Goal: Task Accomplishment & Management: Use online tool/utility

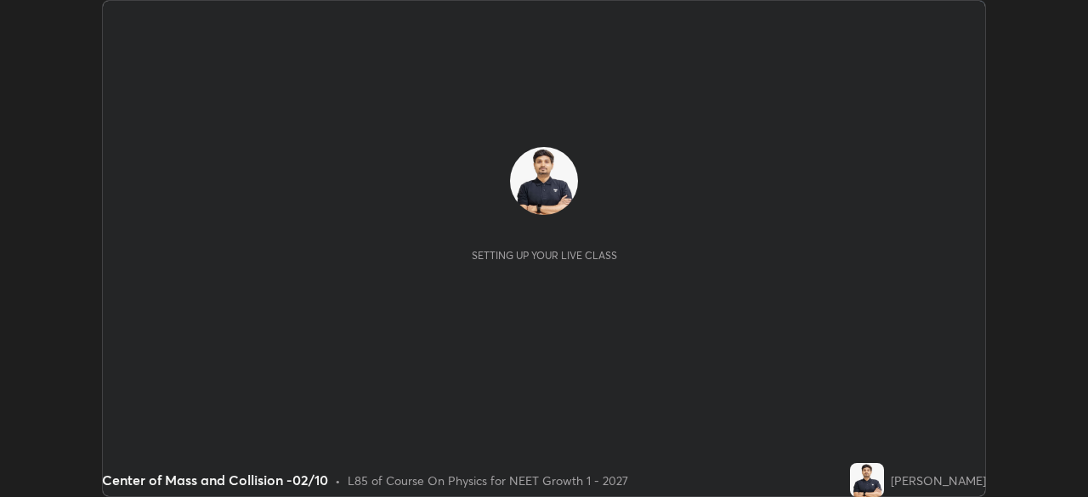
scroll to position [497, 1088]
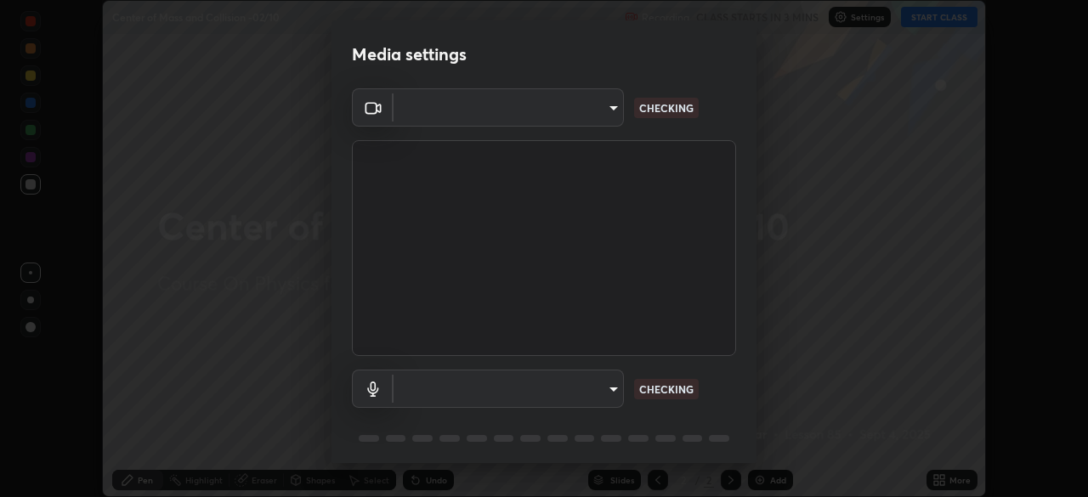
click at [581, 113] on body "Erase all Center of Mass and Collision -02/10 Recording CLASS STARTS IN 3 MINS …" at bounding box center [544, 248] width 1088 height 497
click at [568, 116] on div at bounding box center [544, 248] width 1088 height 497
type input "cd196dca7ee3473cd0bbb3bb2826c5ea68ab4168b05a595dea54bdb54e95643a"
type input "2bdc10f6ae9c4406f20c9fb49b8a8626d284a2025e191e6973dfb57aa05e85fd"
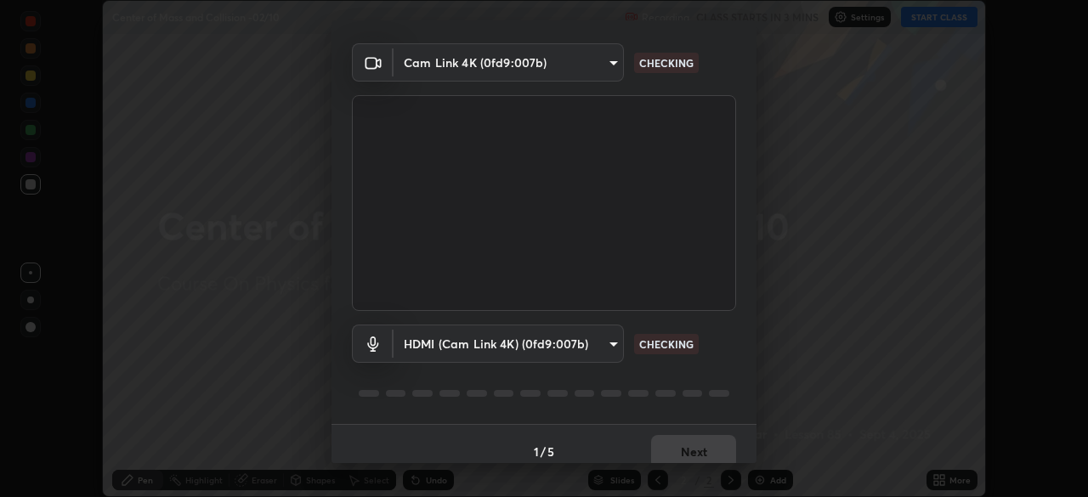
scroll to position [60, 0]
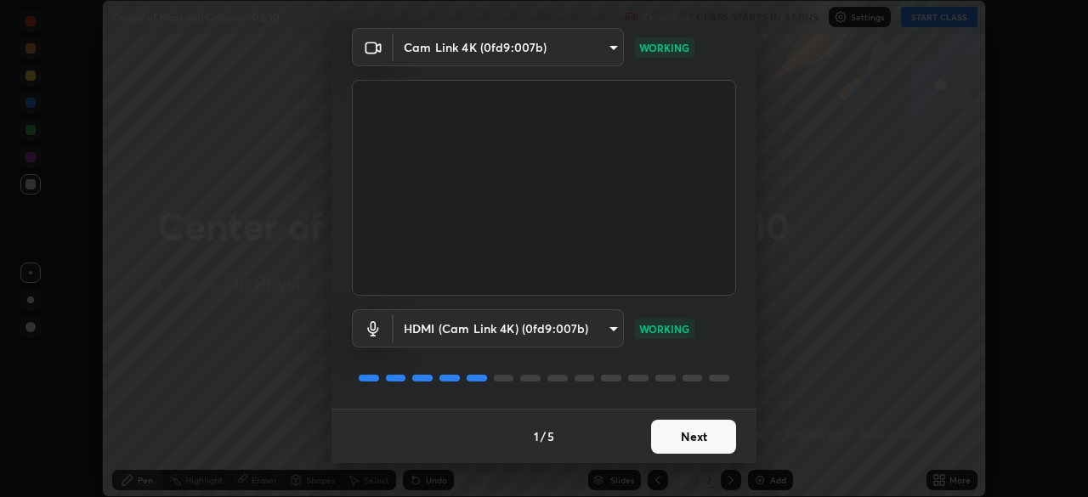
click at [690, 440] on button "Next" at bounding box center [693, 437] width 85 height 34
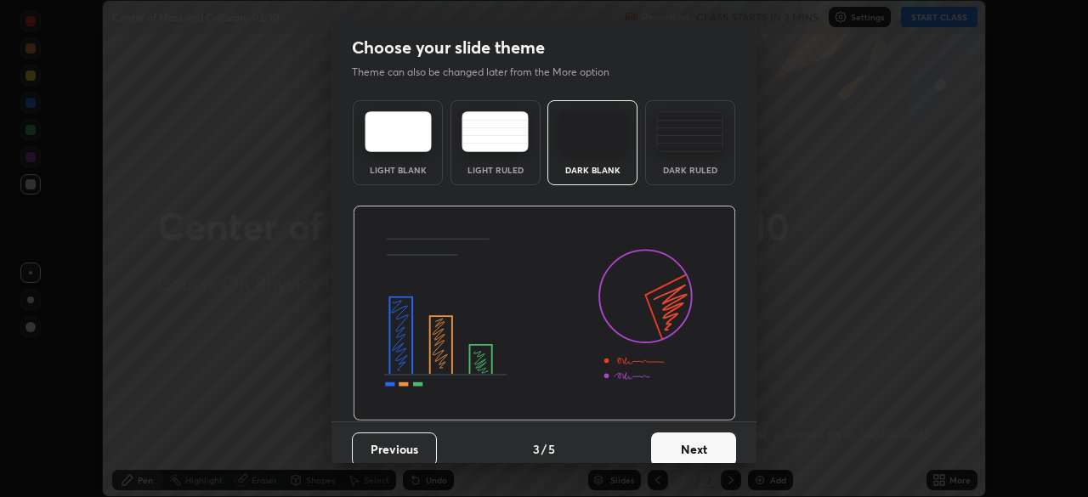
click at [728, 444] on button "Next" at bounding box center [693, 450] width 85 height 34
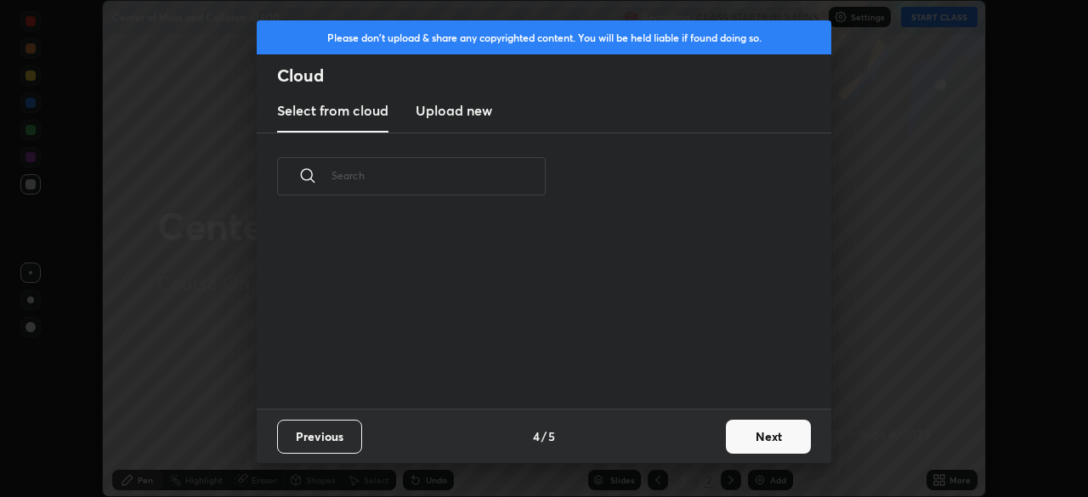
click at [738, 441] on button "Next" at bounding box center [768, 437] width 85 height 34
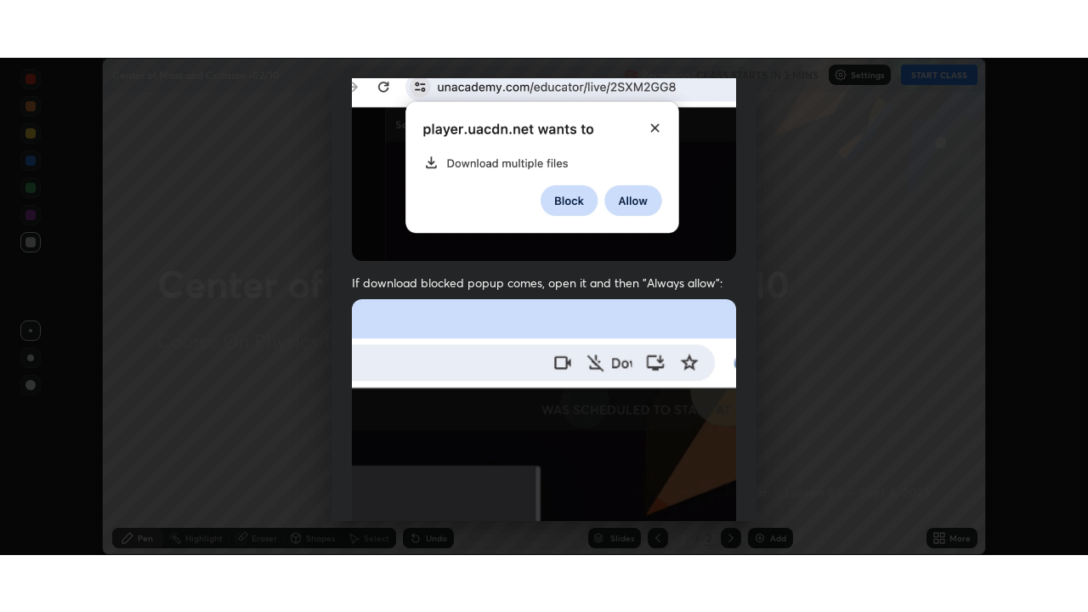
scroll to position [407, 0]
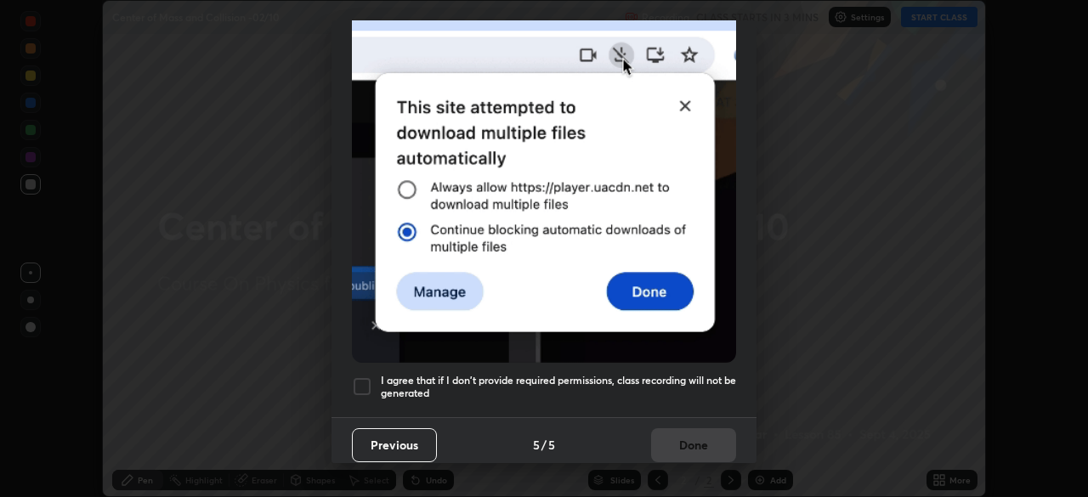
click at [366, 383] on div at bounding box center [362, 387] width 20 height 20
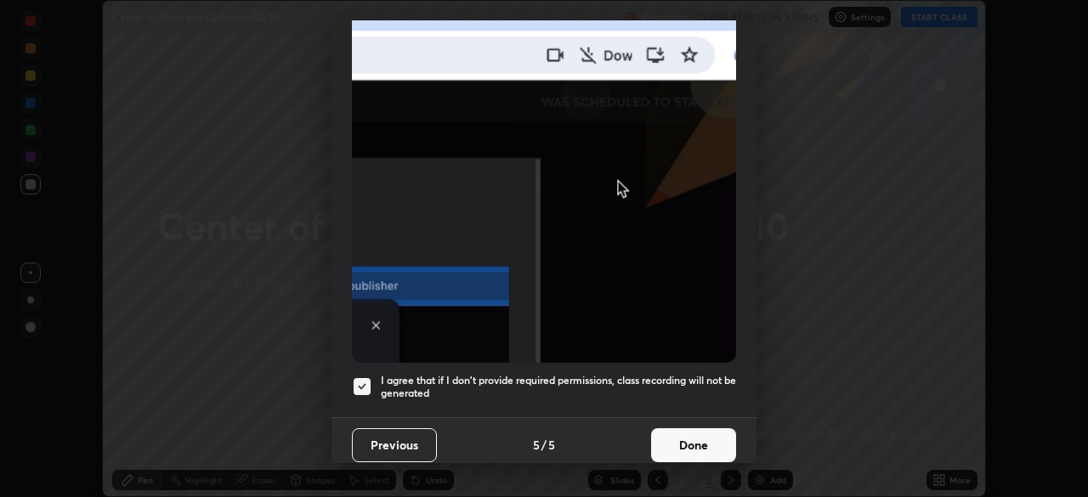
click at [673, 434] on button "Done" at bounding box center [693, 445] width 85 height 34
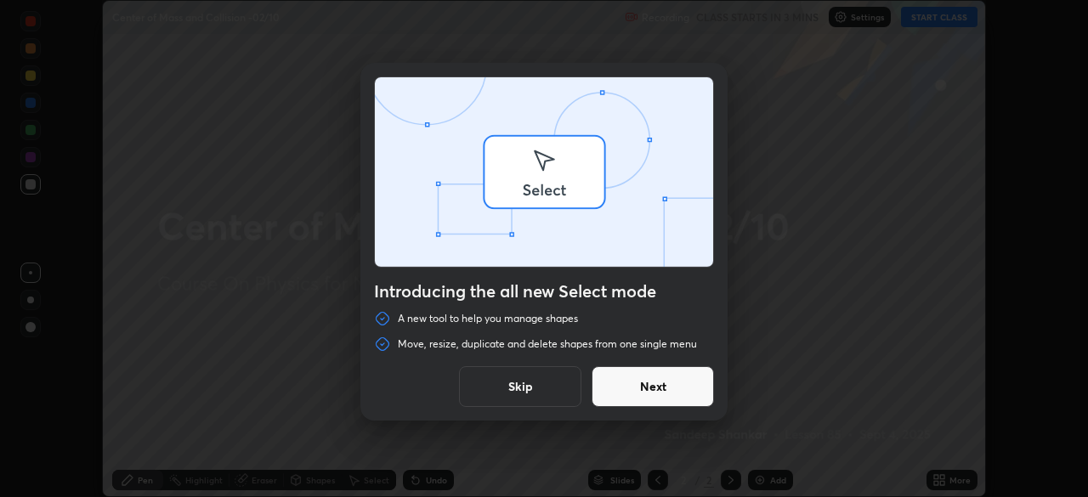
click at [935, 474] on div "Introducing the all new Select mode A new tool to help you manage shapes Move, …" at bounding box center [544, 248] width 1088 height 497
click at [853, 431] on div "Introducing the all new Select mode A new tool to help you manage shapes Move, …" at bounding box center [544, 248] width 1088 height 497
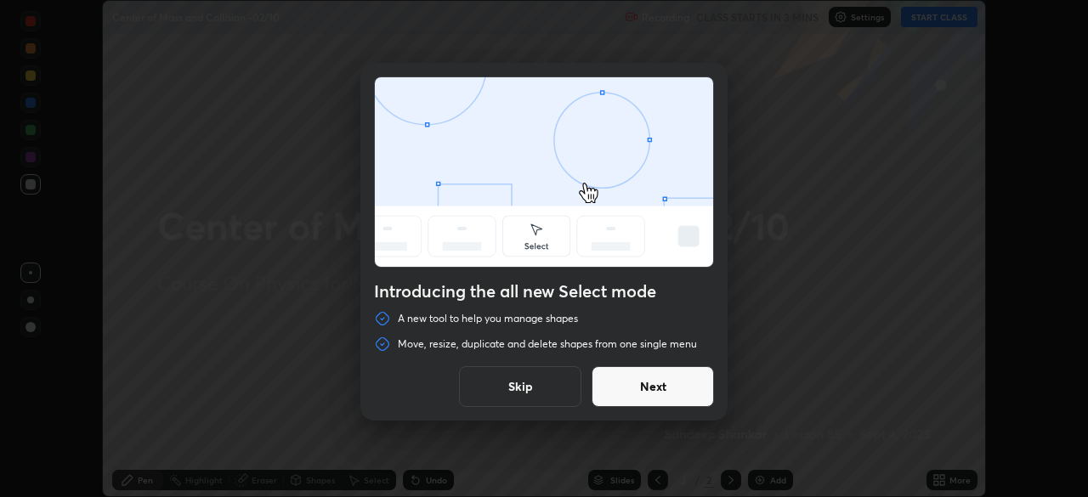
click at [555, 384] on button "Skip" at bounding box center [520, 386] width 122 height 41
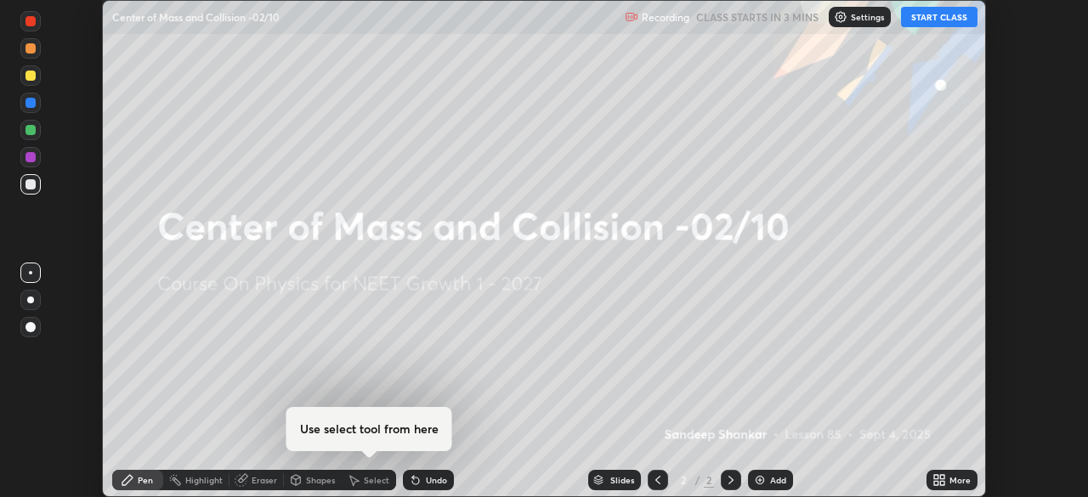
click at [940, 479] on icon at bounding box center [942, 477] width 4 height 4
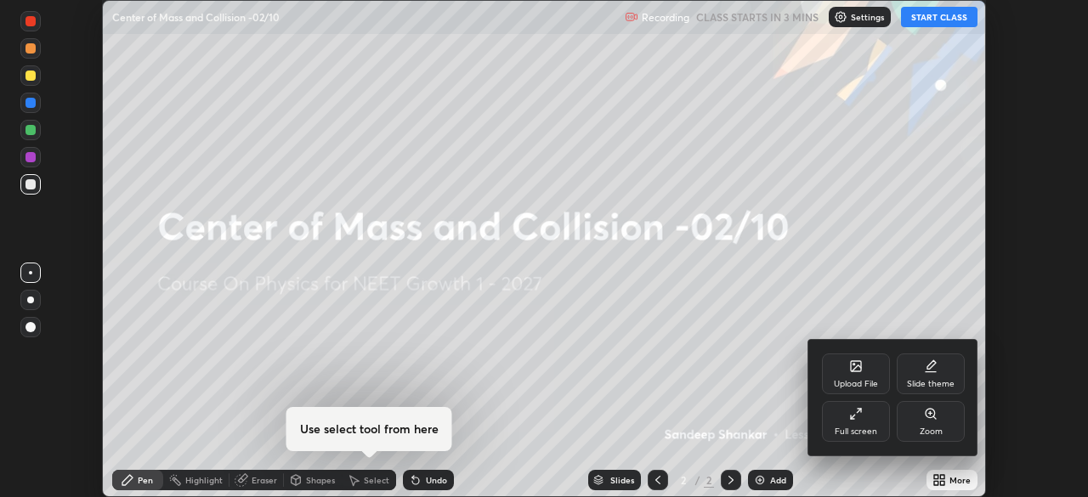
click at [836, 436] on div "Full screen" at bounding box center [856, 432] width 43 height 9
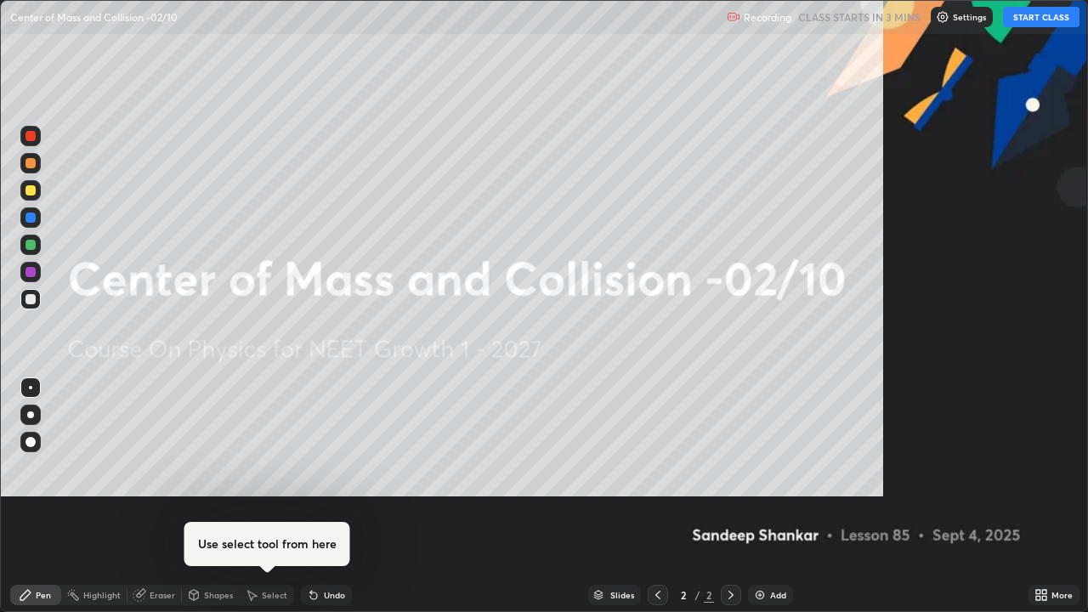
scroll to position [612, 1088]
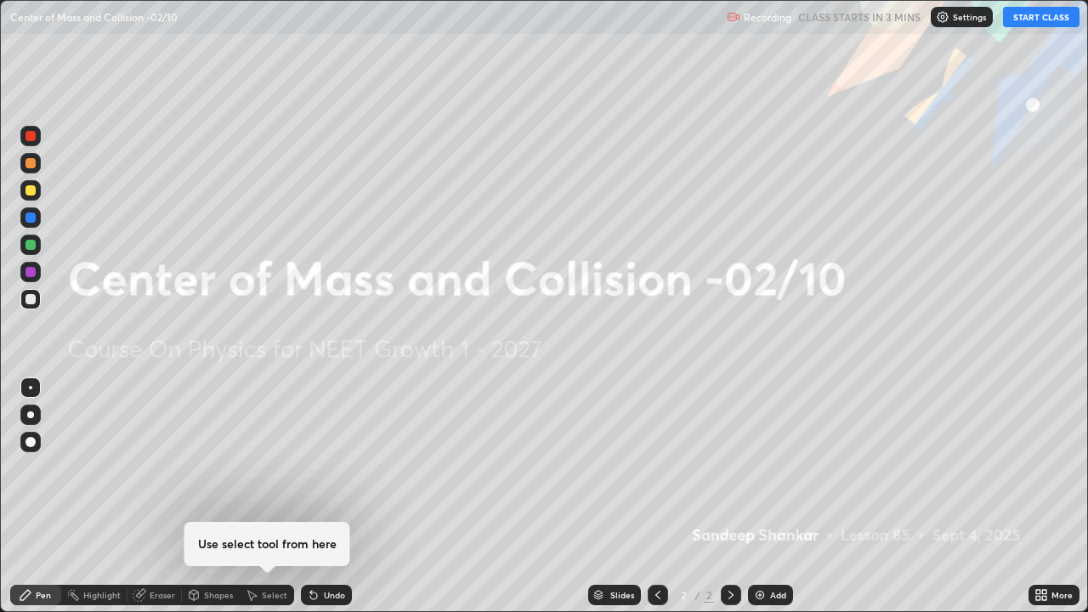
click at [952, 17] on div "Settings" at bounding box center [962, 17] width 62 height 20
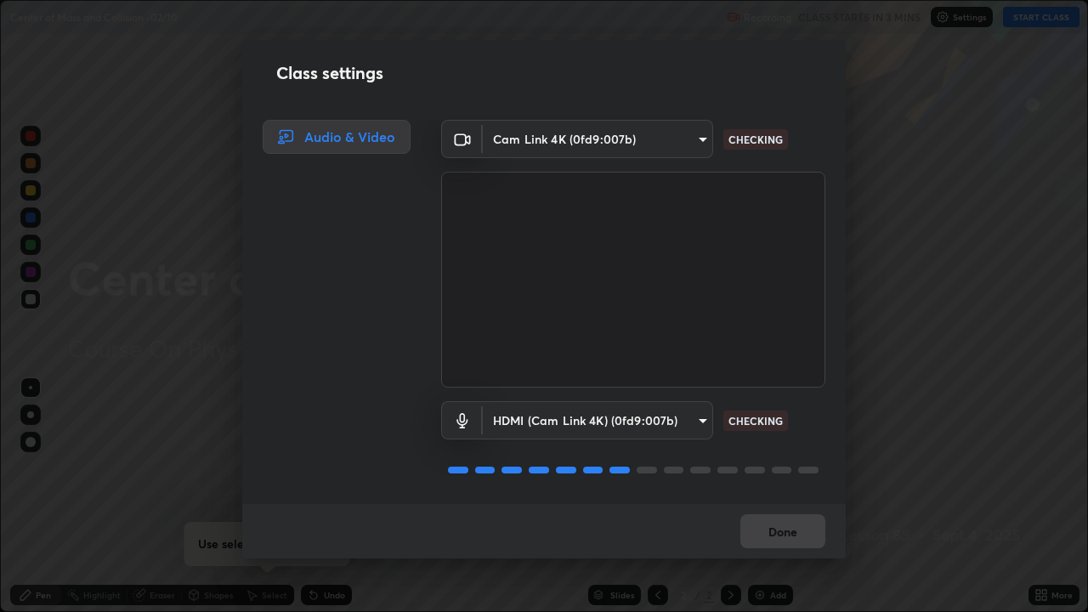
scroll to position [2, 0]
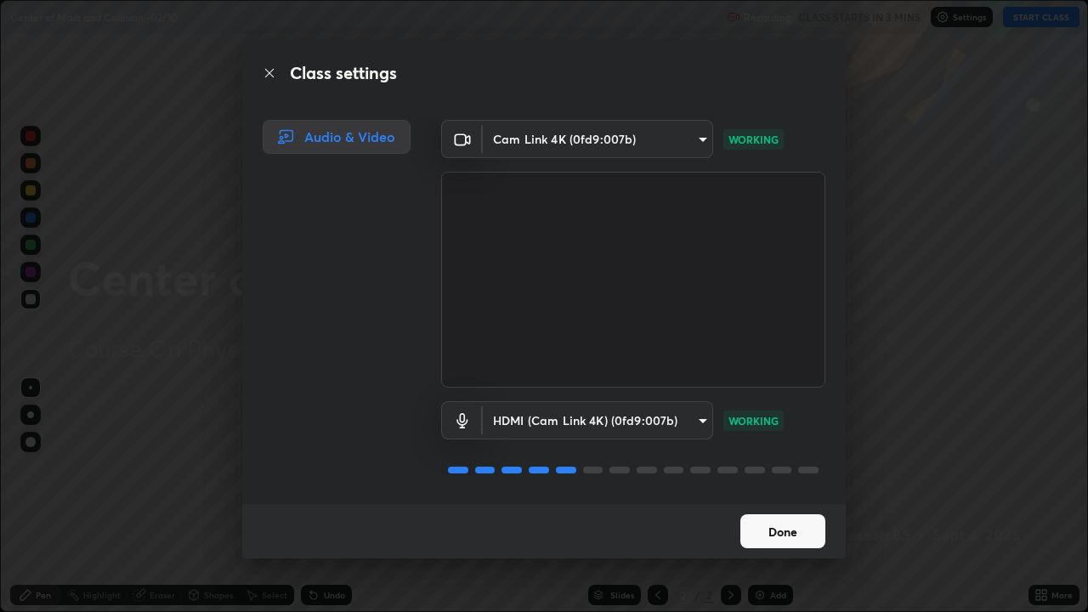
click at [782, 496] on button "Done" at bounding box center [782, 531] width 85 height 34
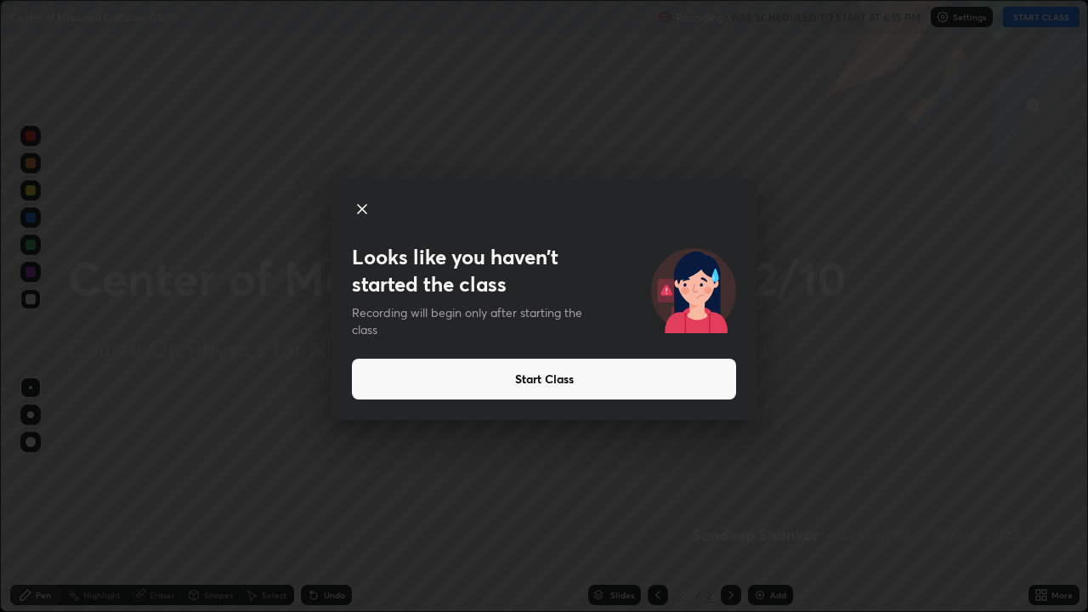
click at [487, 382] on button "Start Class" at bounding box center [544, 379] width 384 height 41
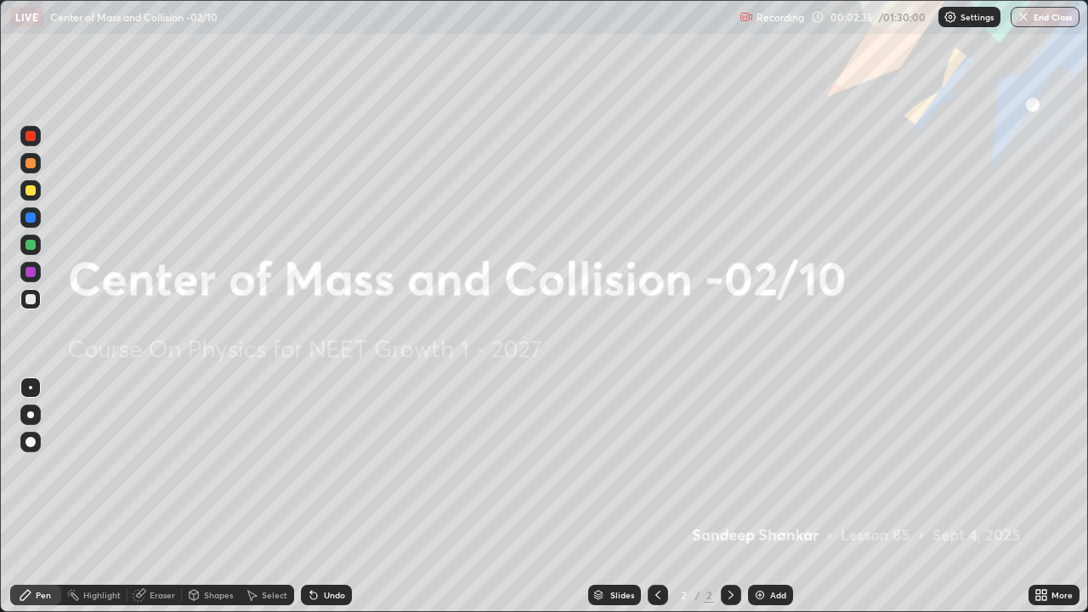
click at [217, 496] on div "Shapes" at bounding box center [218, 595] width 29 height 9
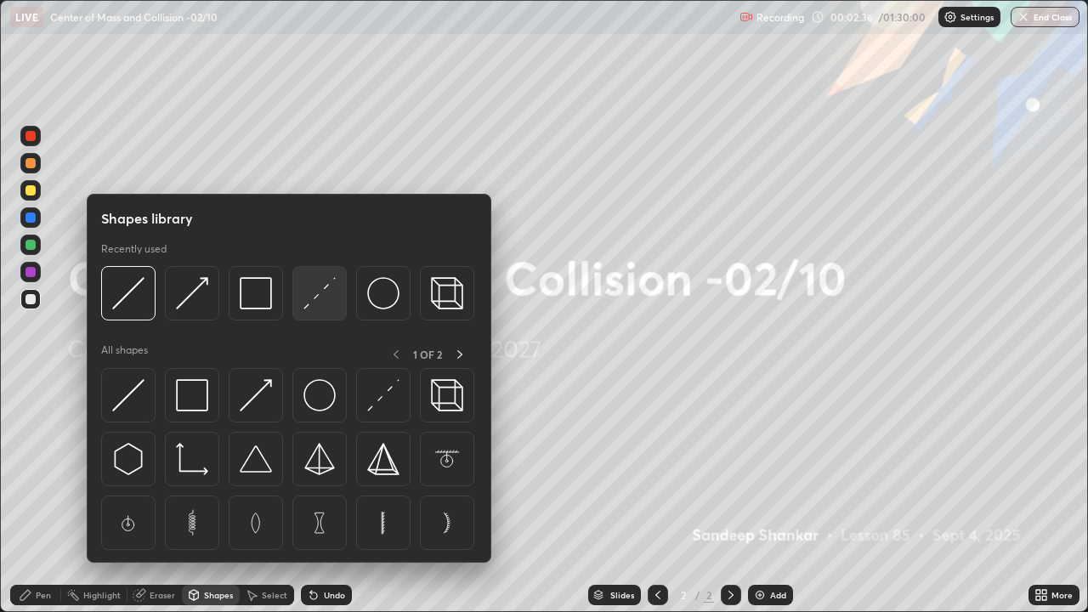
click at [321, 292] on img at bounding box center [319, 293] width 32 height 32
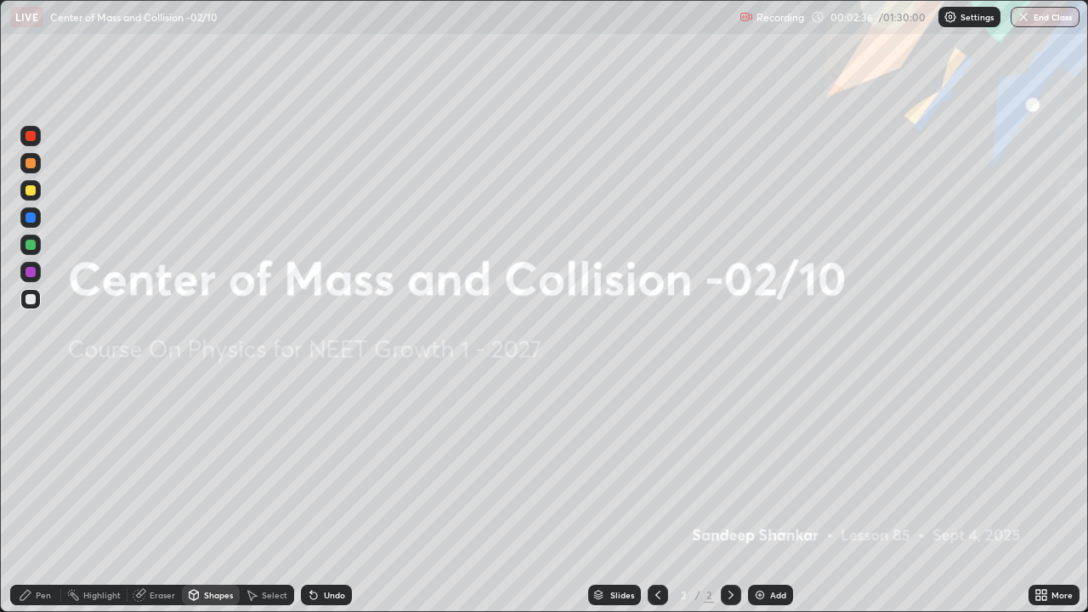
click at [29, 187] on div at bounding box center [31, 190] width 10 height 10
click at [41, 496] on div "Pen" at bounding box center [43, 595] width 15 height 9
click at [31, 218] on div at bounding box center [31, 218] width 10 height 10
click at [164, 496] on div "Eraser" at bounding box center [155, 595] width 54 height 20
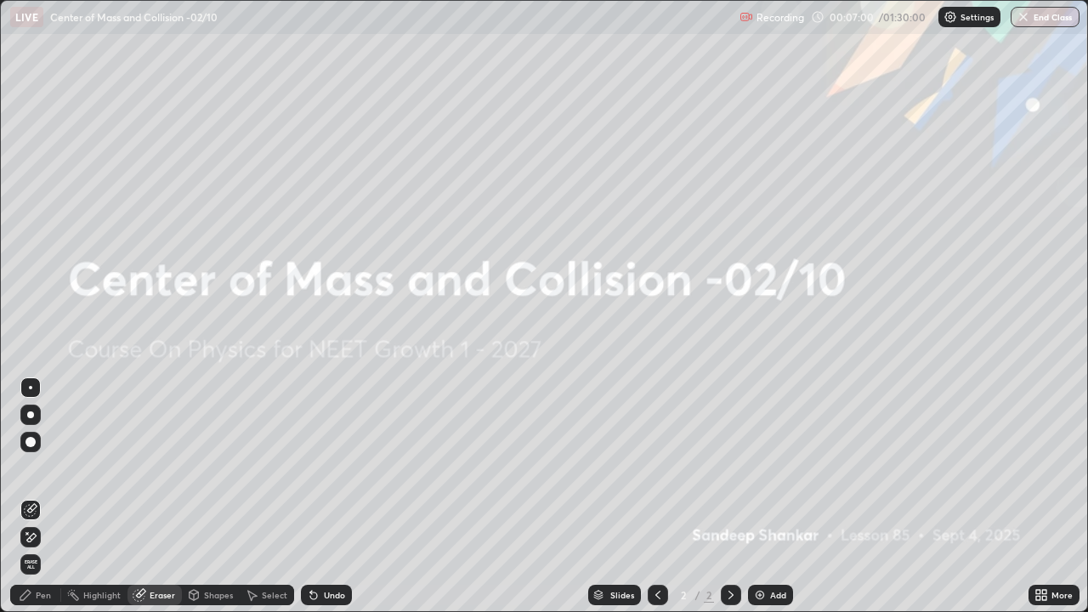
click at [48, 496] on div "Pen" at bounding box center [35, 595] width 51 height 20
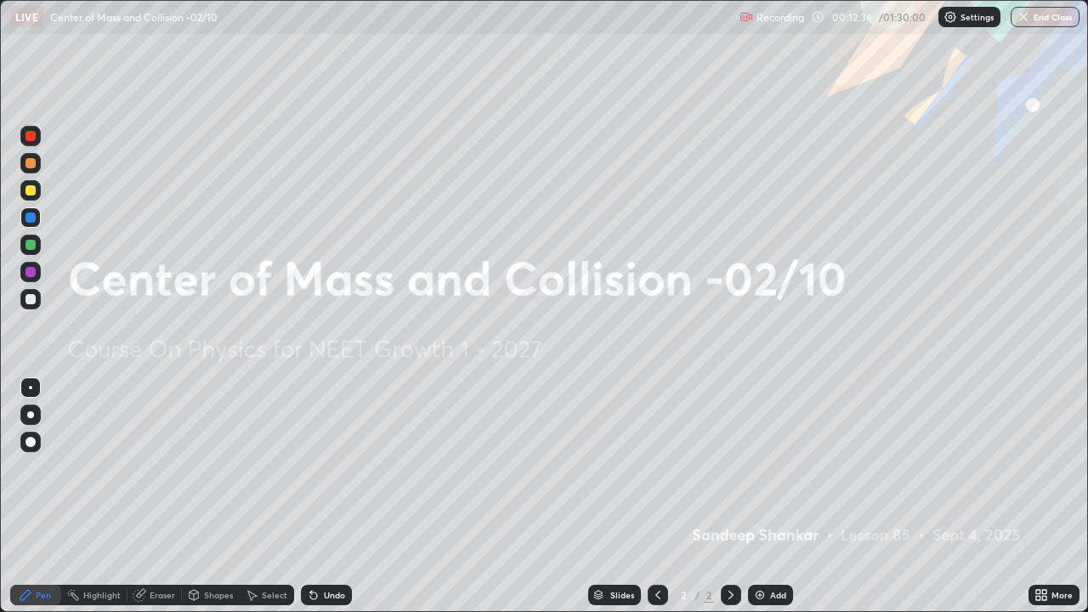
click at [761, 496] on img at bounding box center [760, 595] width 14 height 14
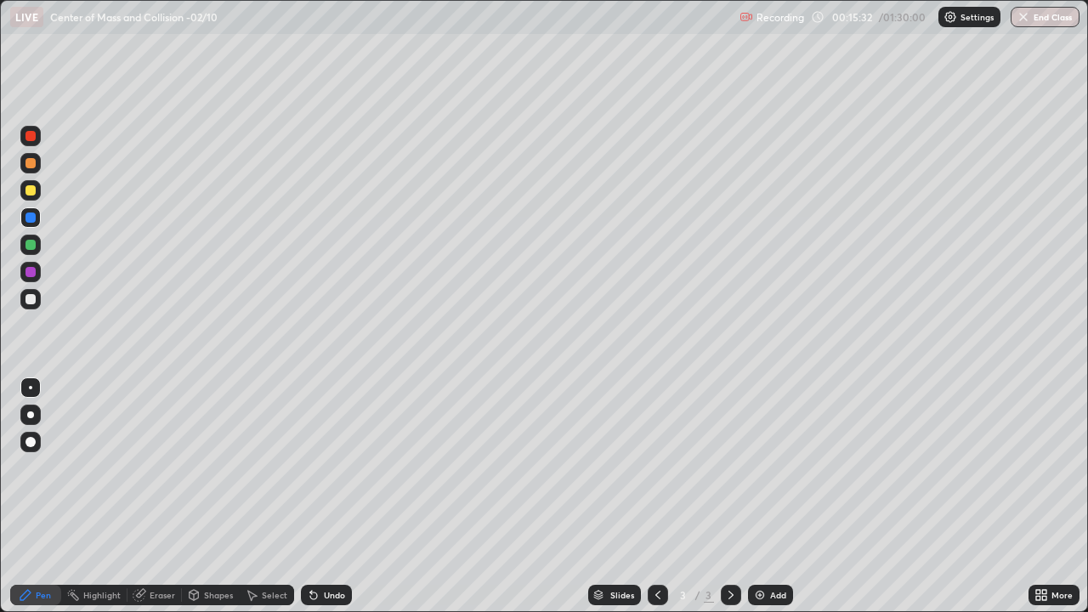
click at [39, 192] on div at bounding box center [30, 190] width 20 height 20
click at [150, 496] on div "Eraser" at bounding box center [163, 595] width 26 height 9
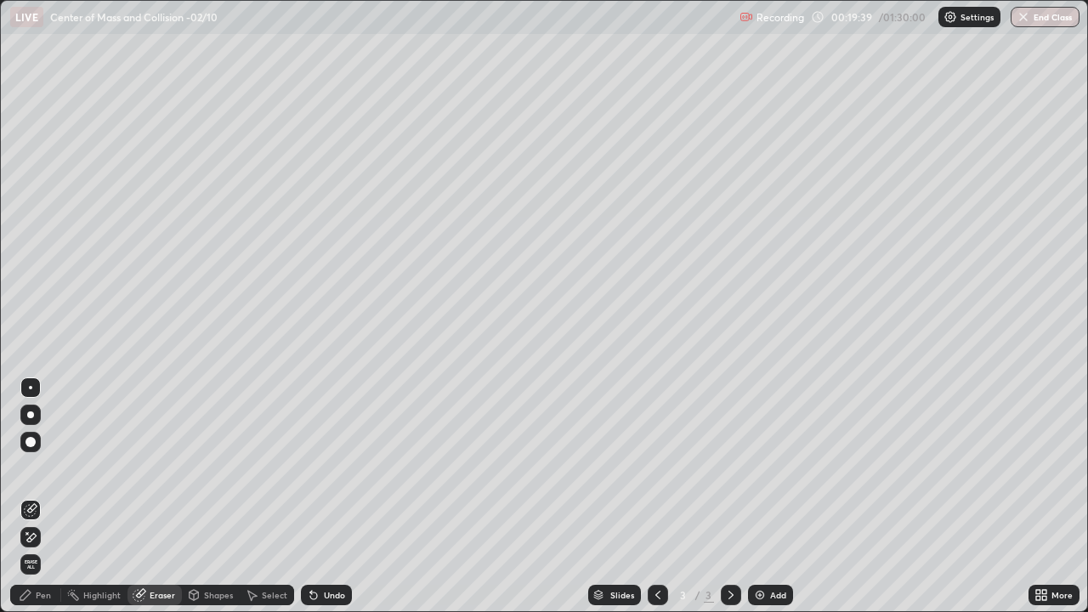
click at [38, 496] on div "Pen" at bounding box center [43, 595] width 15 height 9
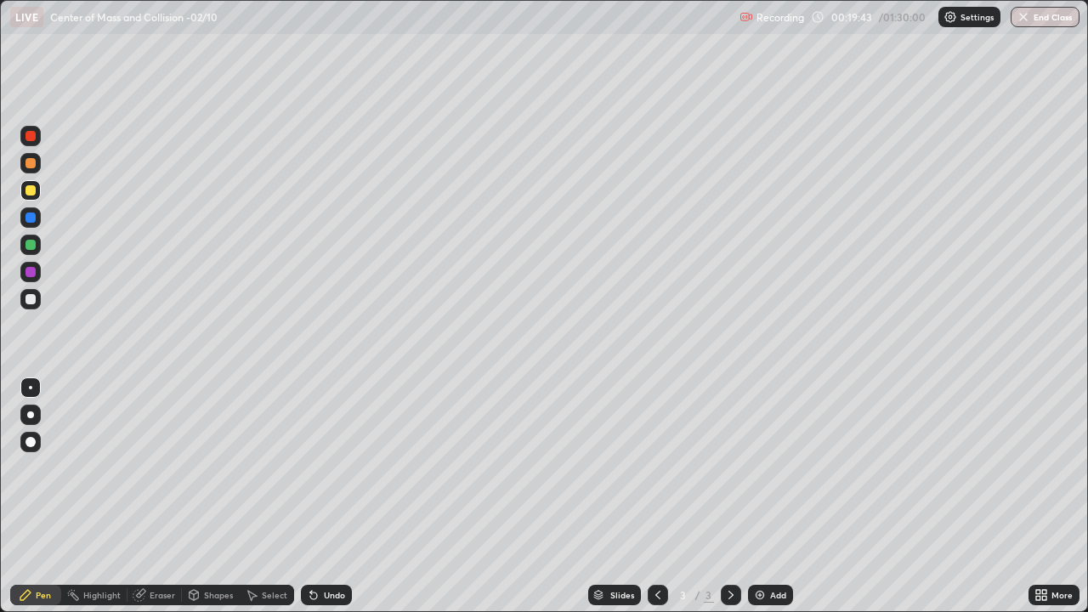
click at [161, 496] on div "Eraser" at bounding box center [163, 595] width 26 height 9
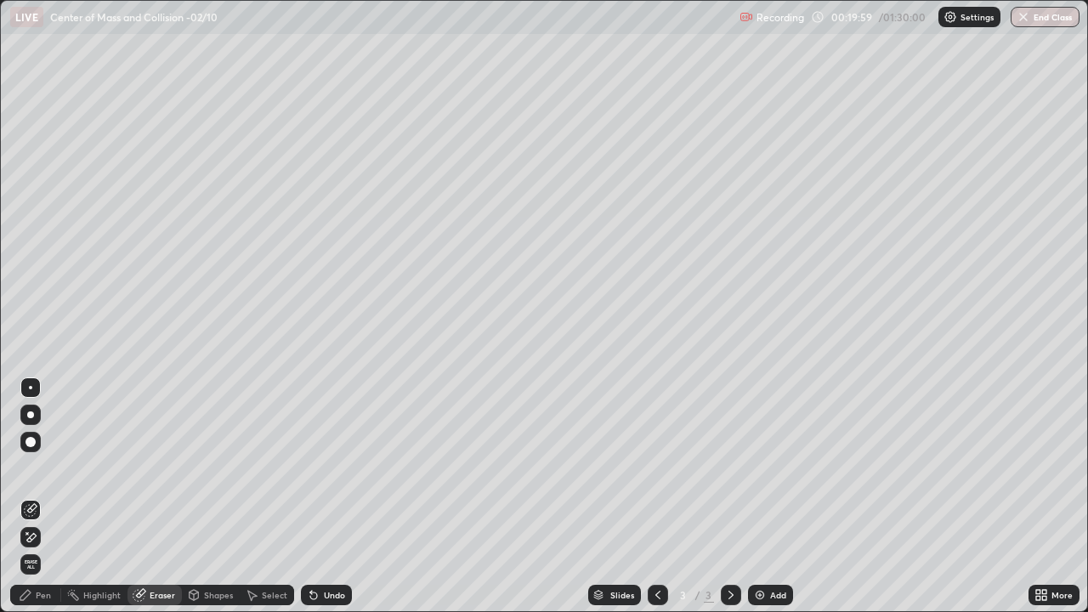
click at [43, 496] on div "Pen" at bounding box center [43, 595] width 15 height 9
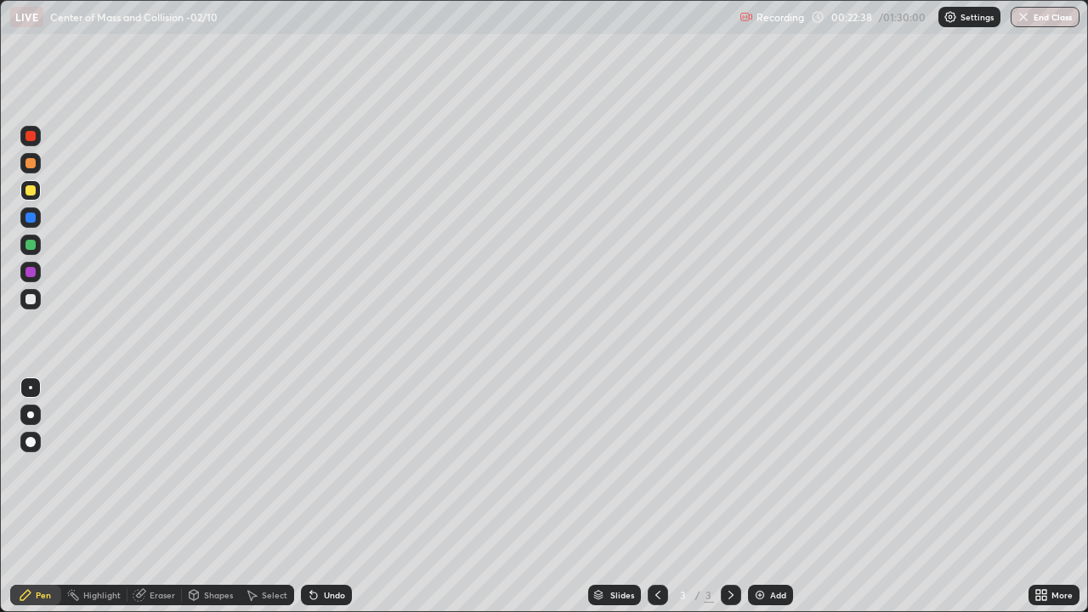
click at [783, 496] on div "Add" at bounding box center [770, 595] width 45 height 20
click at [34, 246] on div at bounding box center [31, 245] width 10 height 10
click at [215, 496] on div "Shapes" at bounding box center [218, 595] width 29 height 9
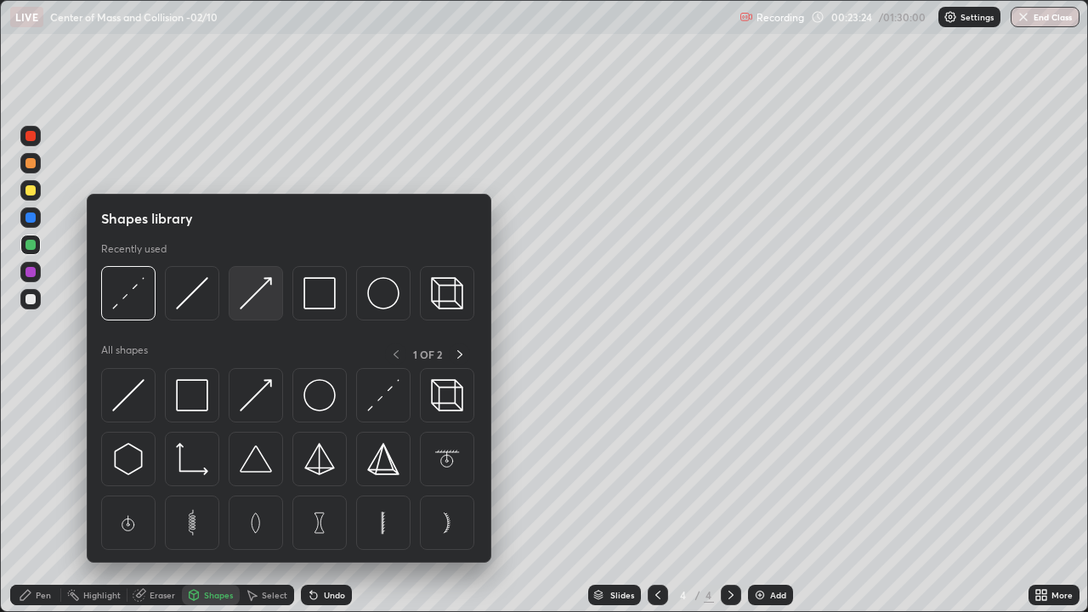
click at [258, 293] on img at bounding box center [256, 293] width 32 height 32
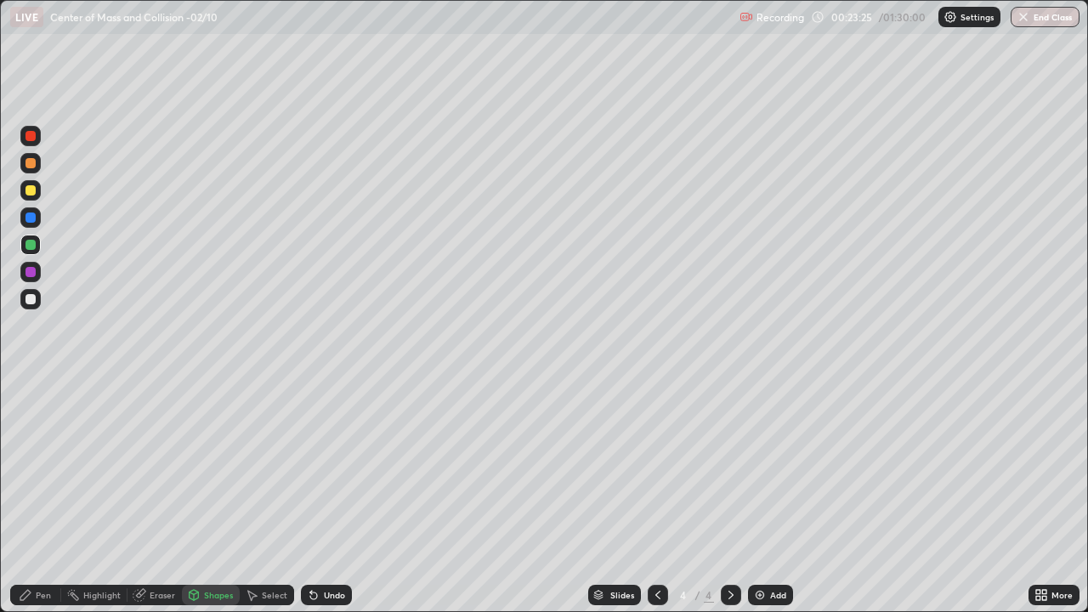
click at [34, 185] on div at bounding box center [31, 190] width 10 height 10
click at [37, 496] on div "Pen" at bounding box center [43, 595] width 15 height 9
click at [33, 213] on div at bounding box center [31, 218] width 10 height 10
click at [32, 298] on div at bounding box center [31, 299] width 10 height 10
click at [783, 496] on div "Add" at bounding box center [770, 595] width 45 height 20
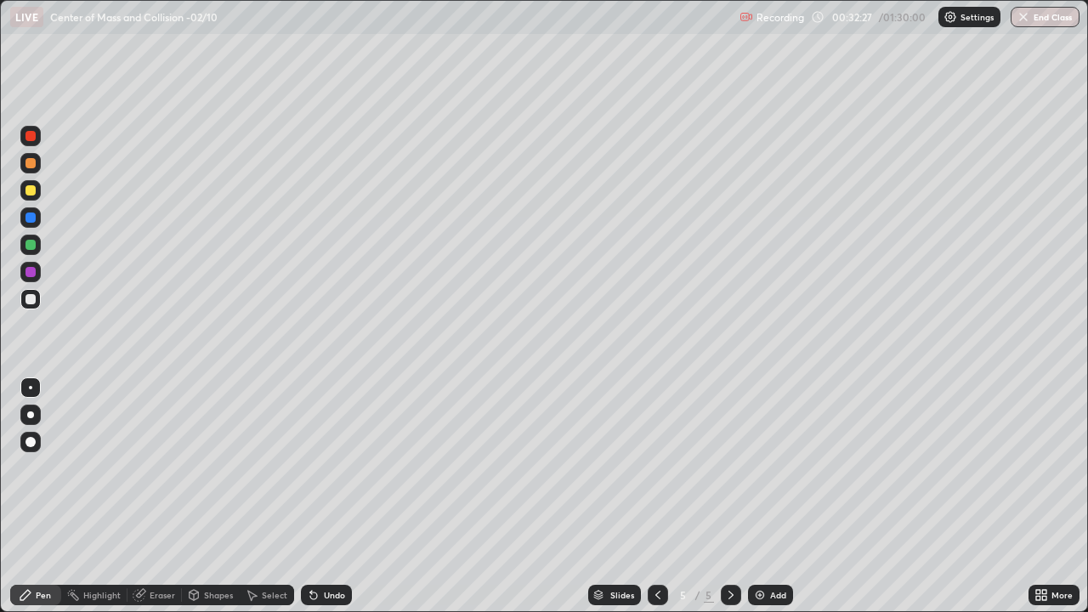
click at [32, 188] on div at bounding box center [31, 190] width 10 height 10
click at [27, 272] on div at bounding box center [31, 272] width 10 height 10
click at [30, 297] on div at bounding box center [31, 299] width 10 height 10
click at [31, 189] on div at bounding box center [31, 190] width 10 height 10
click at [656, 496] on icon at bounding box center [658, 595] width 14 height 14
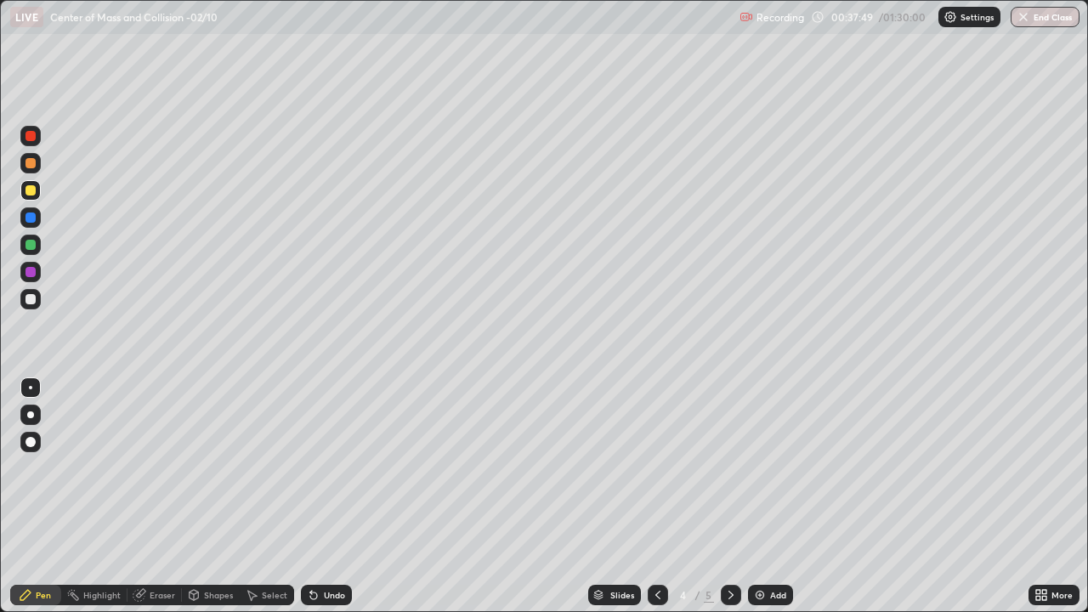
click at [732, 496] on div at bounding box center [731, 595] width 20 height 20
click at [768, 496] on div "Add" at bounding box center [770, 595] width 45 height 20
click at [216, 496] on div "Shapes" at bounding box center [218, 595] width 29 height 9
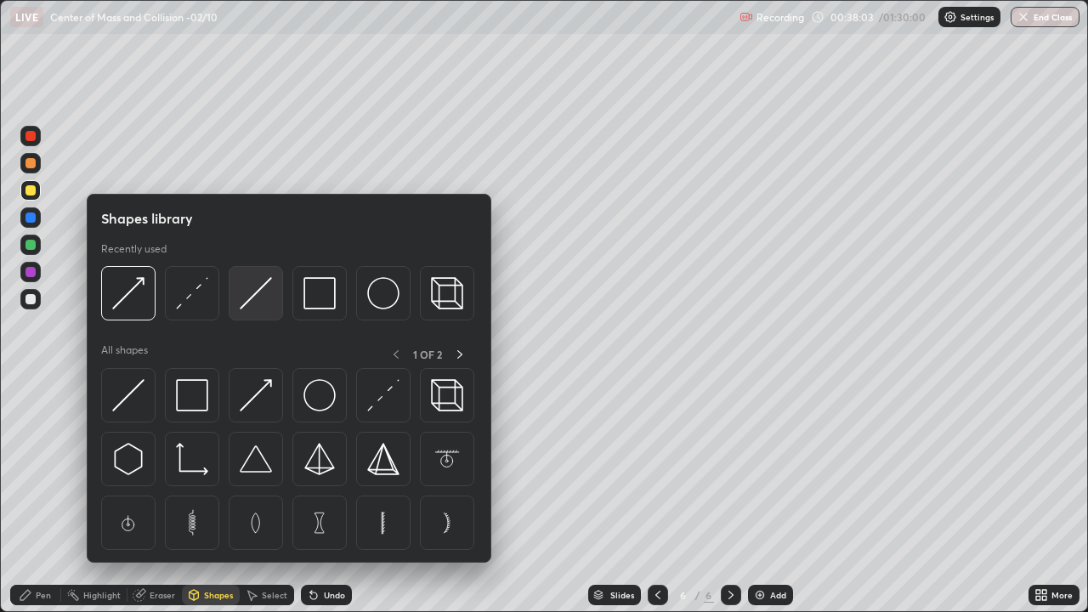
click at [259, 289] on img at bounding box center [256, 293] width 32 height 32
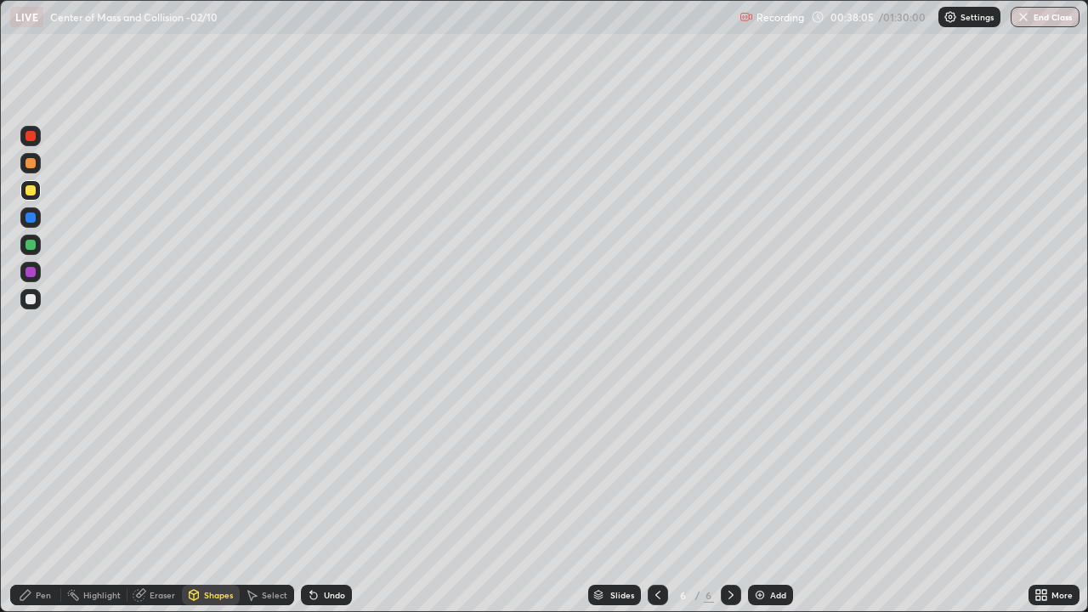
click at [32, 218] on div at bounding box center [31, 218] width 10 height 10
click at [45, 496] on div "Pen" at bounding box center [35, 595] width 51 height 20
click at [31, 190] on div at bounding box center [31, 190] width 10 height 10
click at [30, 297] on div at bounding box center [31, 299] width 10 height 10
click at [31, 190] on div at bounding box center [31, 190] width 10 height 10
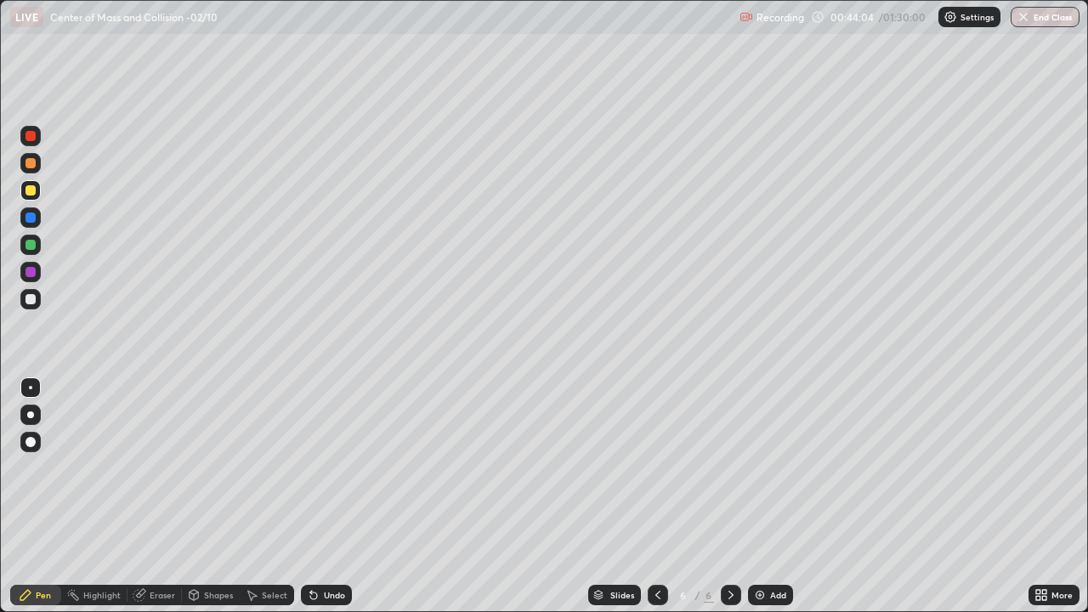
click at [770, 496] on div "Add" at bounding box center [778, 595] width 16 height 9
click at [218, 496] on div "Shapes" at bounding box center [218, 595] width 29 height 9
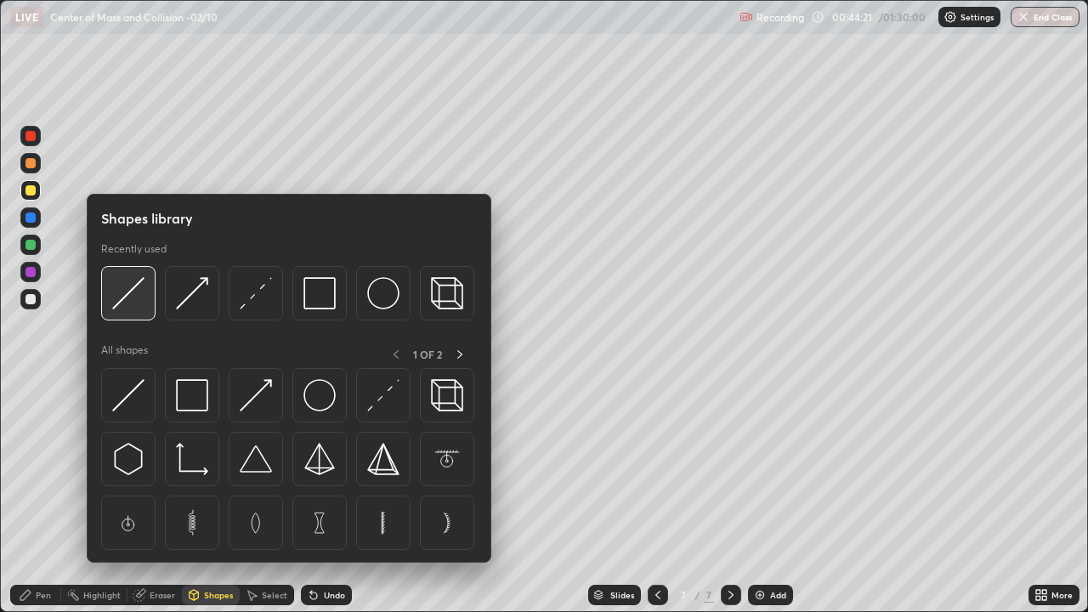
click at [138, 291] on img at bounding box center [128, 293] width 32 height 32
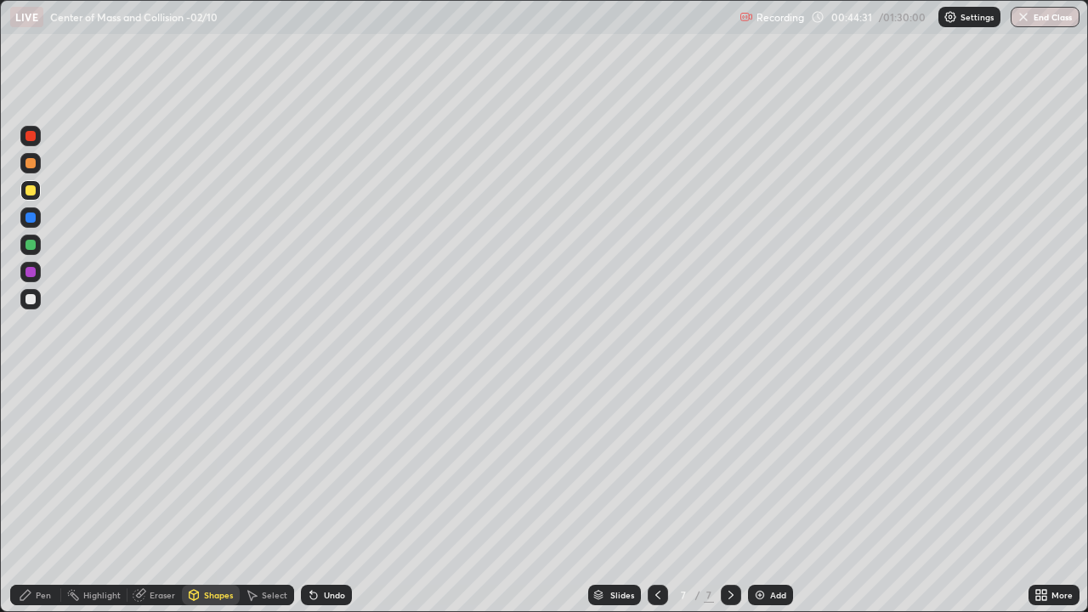
click at [217, 496] on div "Shapes" at bounding box center [218, 595] width 29 height 9
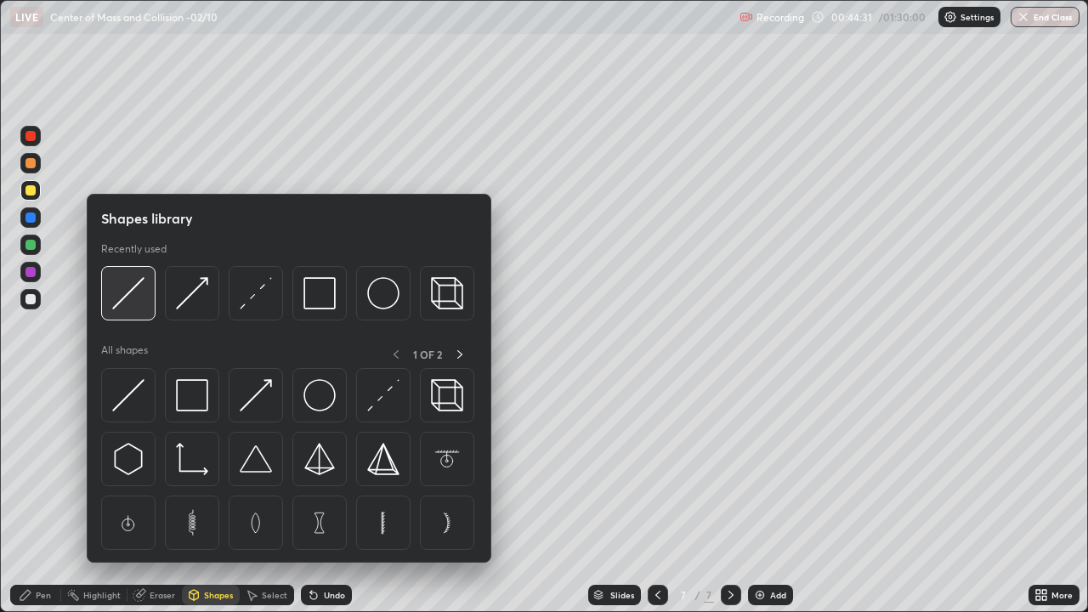
click at [130, 283] on img at bounding box center [128, 293] width 32 height 32
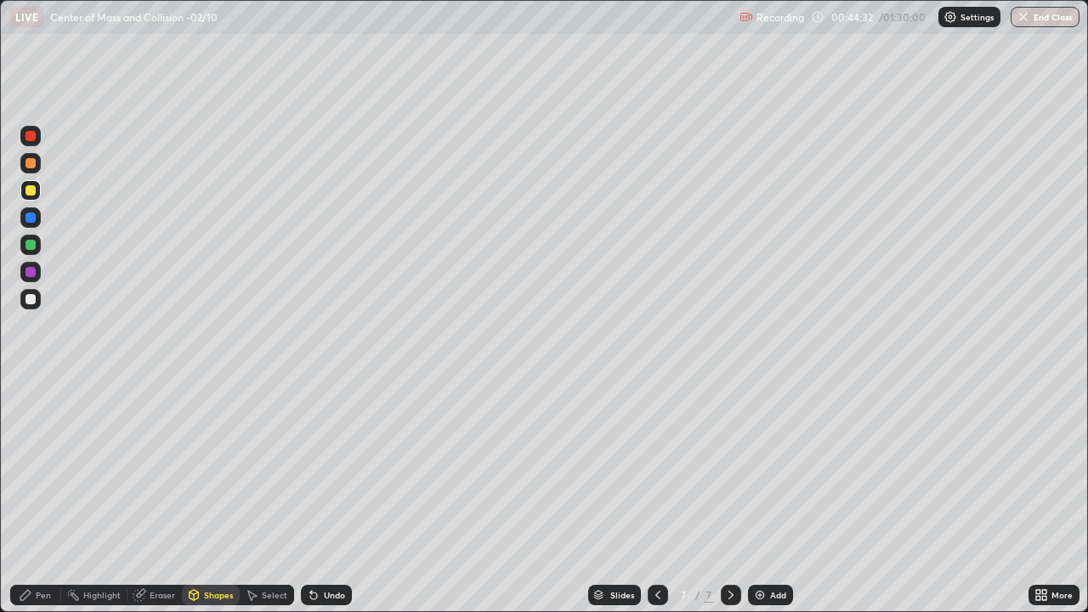
click at [34, 217] on div at bounding box center [31, 218] width 10 height 10
click at [40, 496] on div "Pen" at bounding box center [35, 595] width 51 height 20
click at [39, 295] on div at bounding box center [30, 299] width 20 height 20
click at [35, 187] on div at bounding box center [31, 190] width 10 height 10
click at [31, 301] on div at bounding box center [31, 299] width 10 height 10
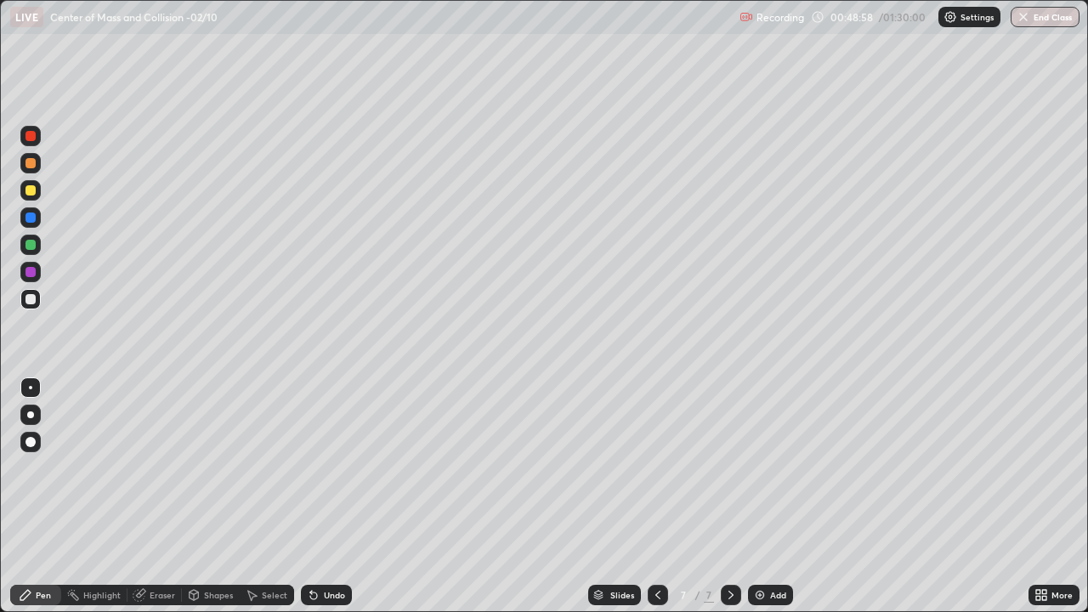
click at [37, 190] on div at bounding box center [30, 190] width 20 height 20
click at [37, 299] on div at bounding box center [30, 299] width 20 height 20
click at [31, 190] on div at bounding box center [31, 190] width 10 height 10
click at [153, 496] on div "Eraser" at bounding box center [163, 595] width 26 height 9
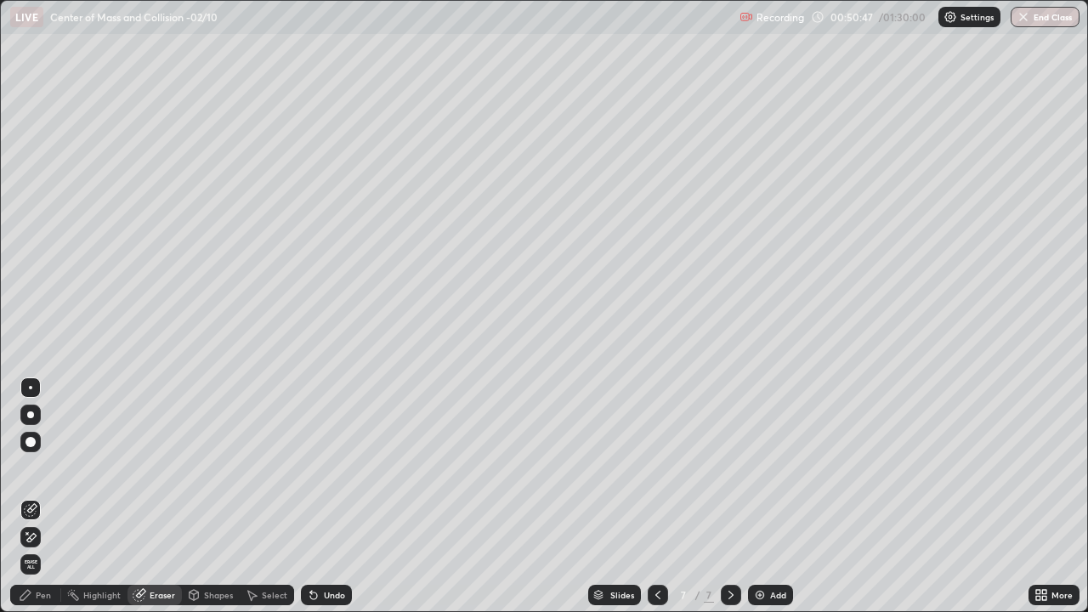
click at [54, 496] on div "Pen" at bounding box center [35, 595] width 51 height 20
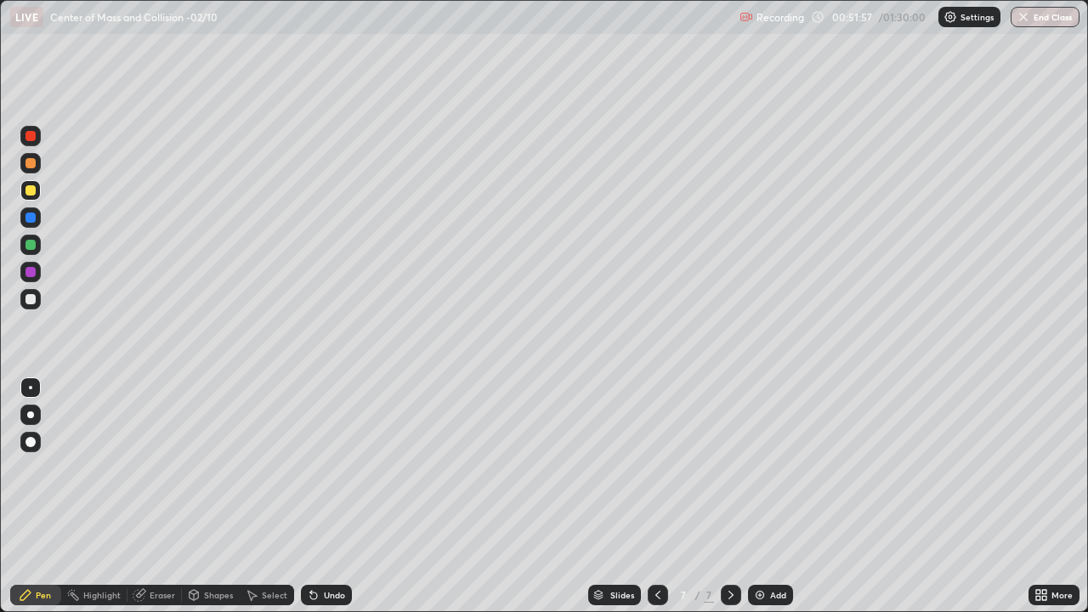
click at [31, 218] on div at bounding box center [31, 218] width 10 height 10
click at [33, 271] on div at bounding box center [31, 272] width 10 height 10
click at [31, 191] on div at bounding box center [31, 190] width 10 height 10
click at [163, 496] on div "Eraser" at bounding box center [155, 595] width 54 height 20
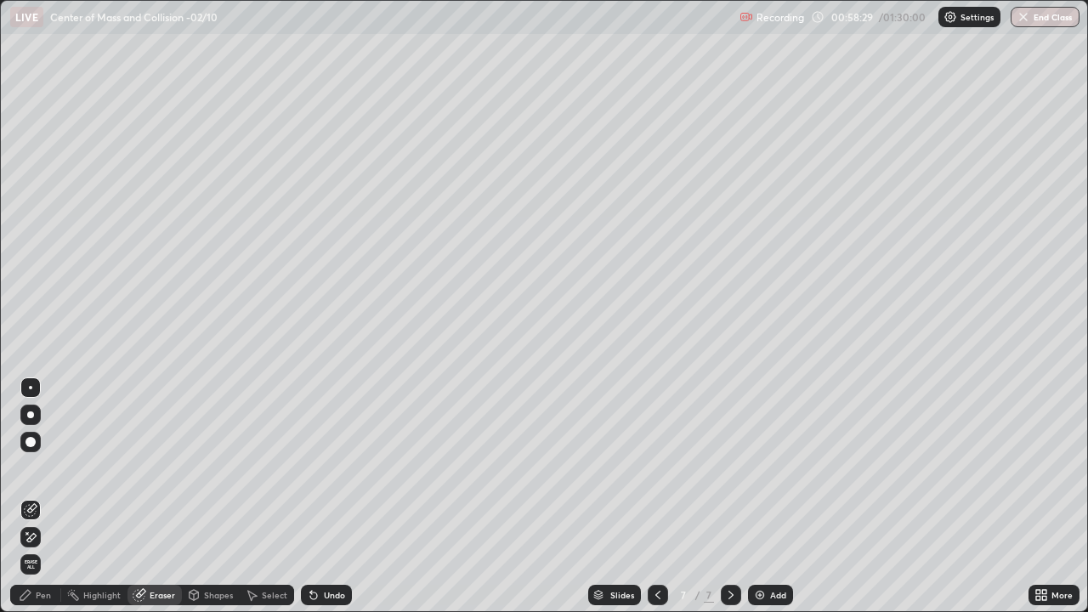
click at [42, 496] on div "Pen" at bounding box center [43, 595] width 15 height 9
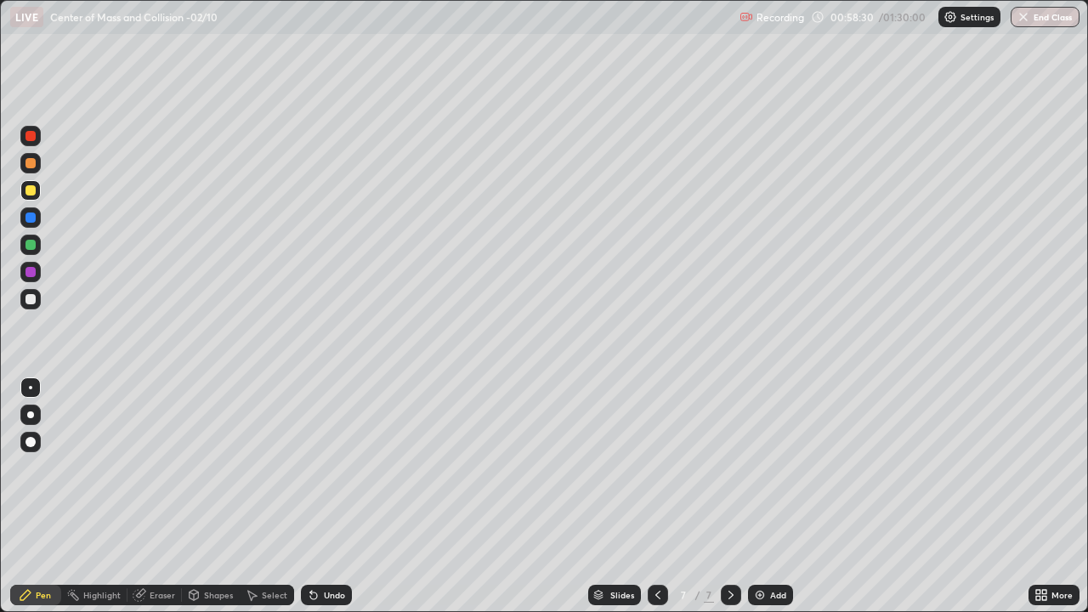
click at [34, 302] on div at bounding box center [31, 299] width 10 height 10
click at [779, 496] on div "Add" at bounding box center [778, 595] width 16 height 9
click at [29, 190] on div at bounding box center [31, 190] width 10 height 10
click at [37, 301] on div at bounding box center [30, 299] width 20 height 20
click at [656, 496] on icon at bounding box center [658, 595] width 14 height 14
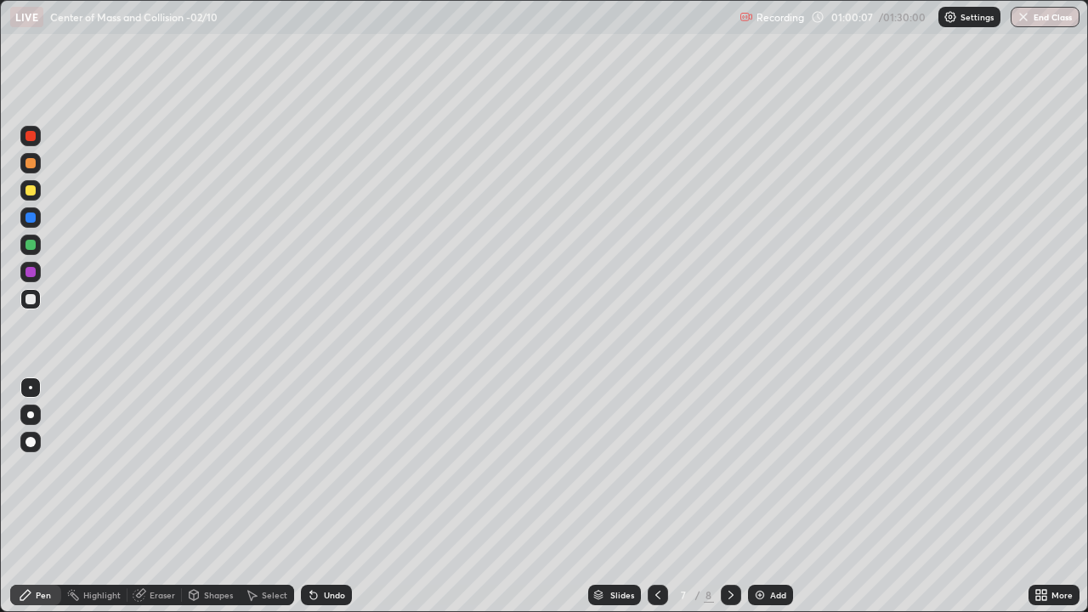
click at [729, 496] on icon at bounding box center [731, 595] width 14 height 14
click at [26, 185] on div at bounding box center [30, 190] width 20 height 20
click at [656, 496] on icon at bounding box center [658, 595] width 14 height 14
click at [740, 496] on div at bounding box center [731, 595] width 20 height 20
click at [772, 496] on div "Add" at bounding box center [778, 595] width 16 height 9
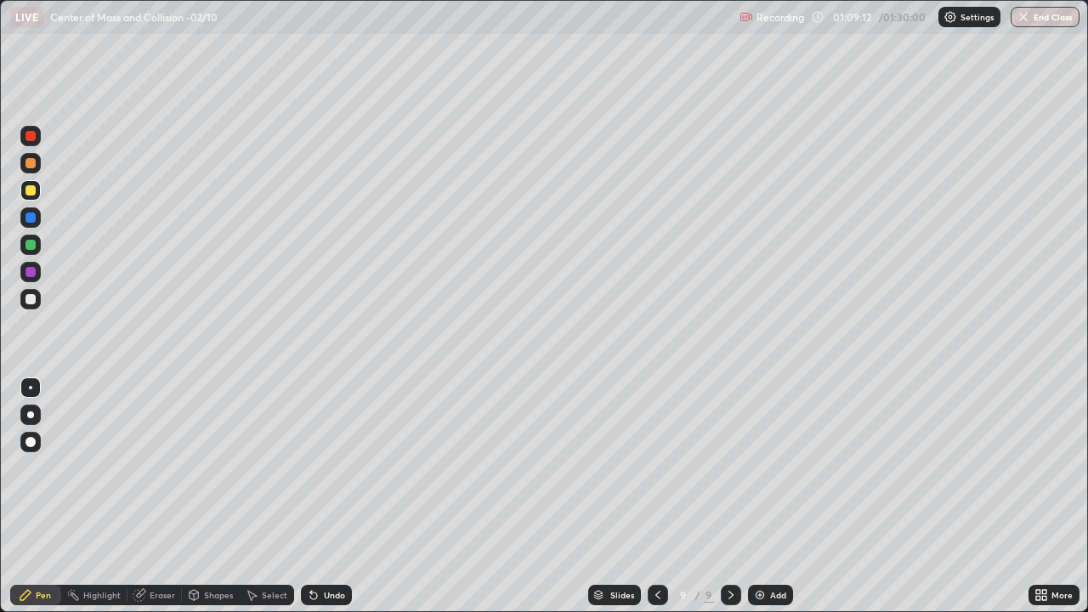
click at [27, 305] on div at bounding box center [30, 299] width 20 height 20
click at [26, 439] on div at bounding box center [31, 442] width 10 height 10
click at [33, 186] on div at bounding box center [31, 190] width 10 height 10
click at [215, 496] on div "Shapes" at bounding box center [218, 595] width 29 height 9
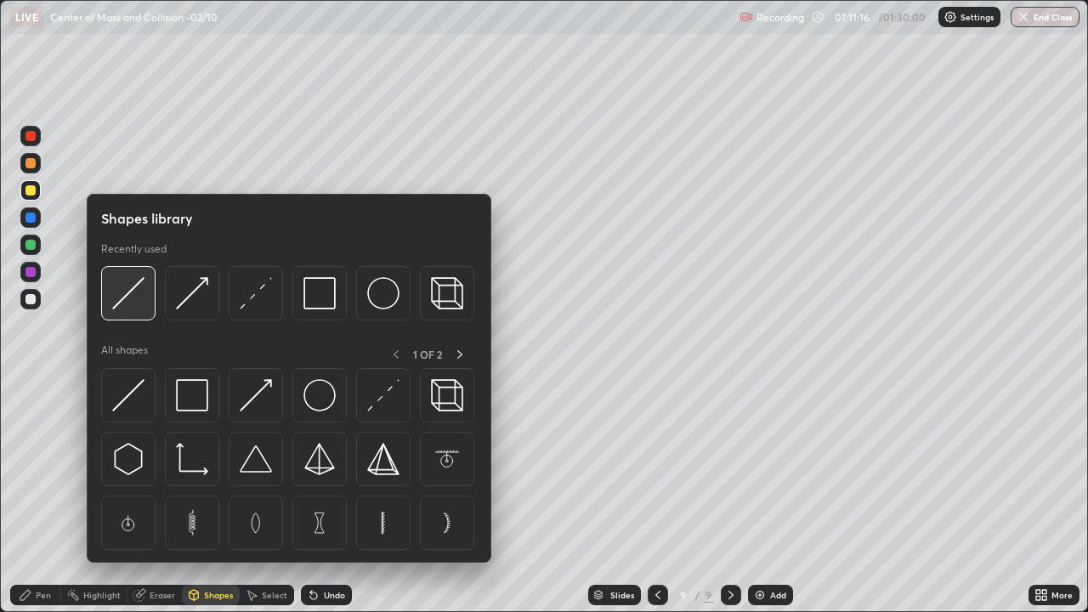
click at [126, 292] on img at bounding box center [128, 293] width 32 height 32
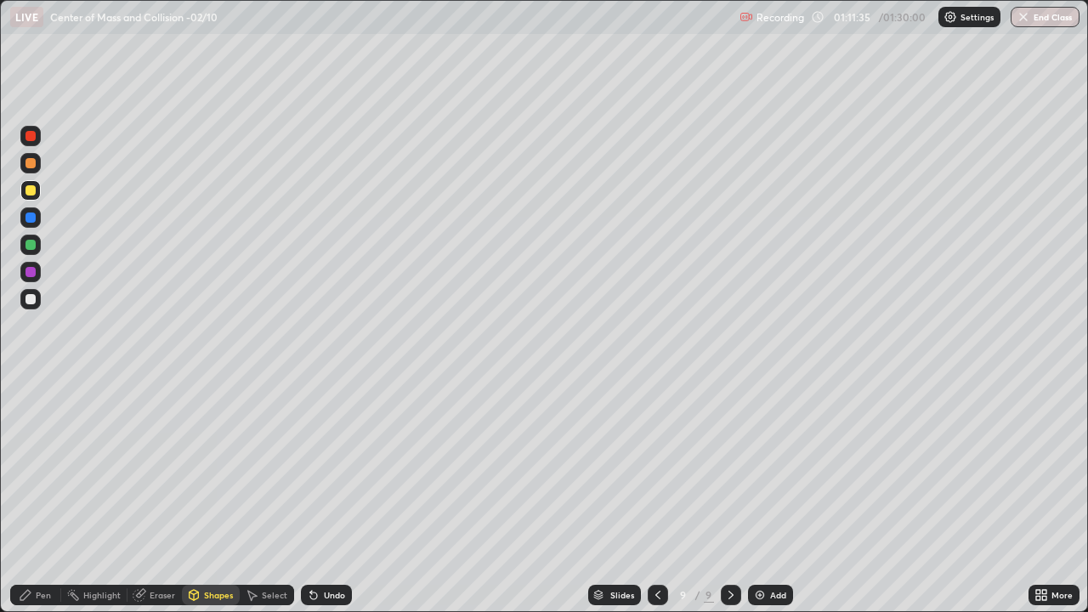
click at [29, 216] on div at bounding box center [31, 218] width 10 height 10
click at [39, 496] on div "Pen" at bounding box center [43, 595] width 15 height 9
click at [31, 388] on div at bounding box center [30, 387] width 3 height 3
click at [38, 188] on div at bounding box center [30, 190] width 20 height 20
click at [207, 496] on div "Shapes" at bounding box center [218, 595] width 29 height 9
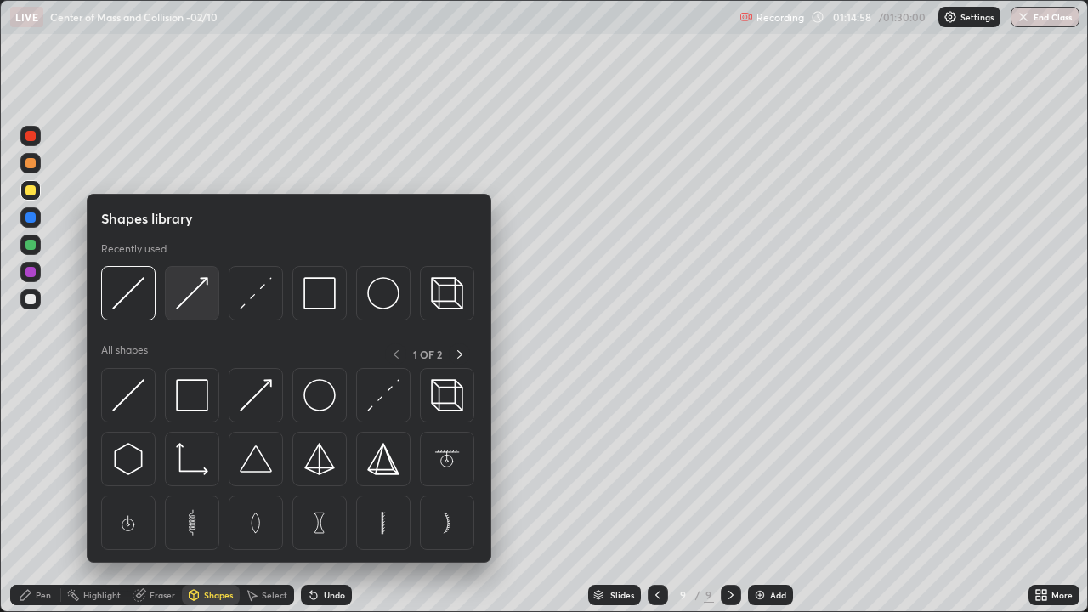
click at [196, 287] on img at bounding box center [192, 293] width 32 height 32
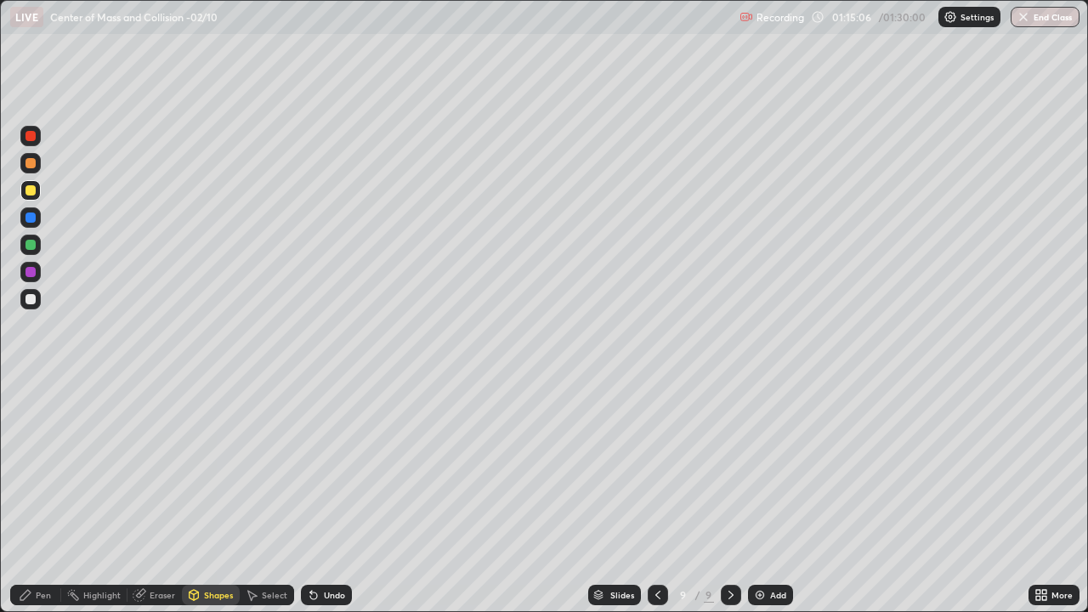
click at [45, 496] on div "Pen" at bounding box center [43, 595] width 15 height 9
click at [31, 439] on div at bounding box center [31, 442] width 10 height 10
click at [31, 267] on div at bounding box center [31, 272] width 10 height 10
click at [22, 387] on div at bounding box center [30, 387] width 20 height 20
click at [213, 496] on div "Shapes" at bounding box center [218, 595] width 29 height 9
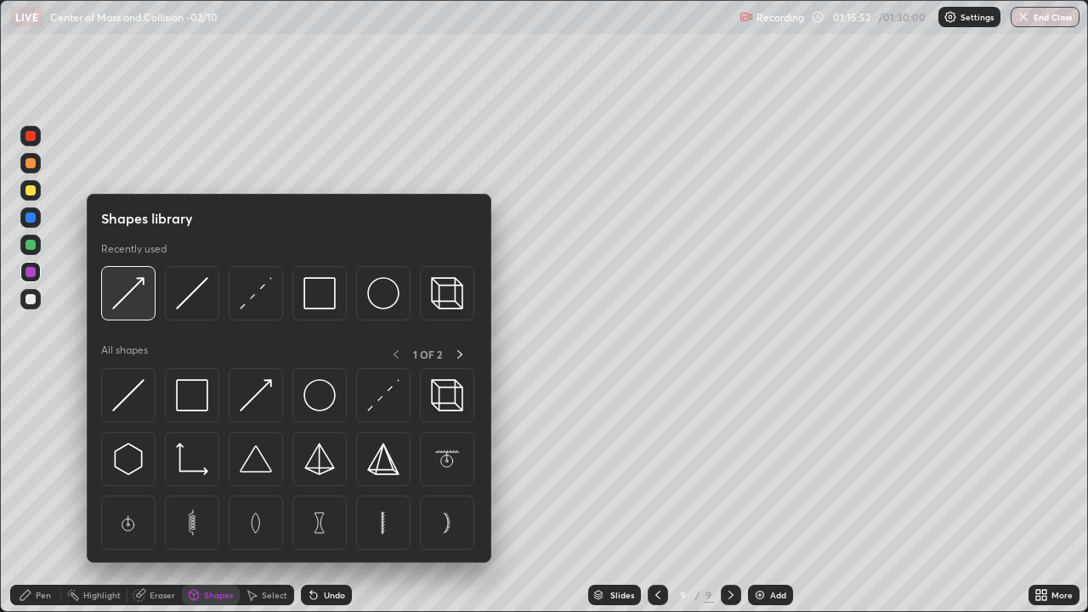
click at [137, 286] on img at bounding box center [128, 293] width 32 height 32
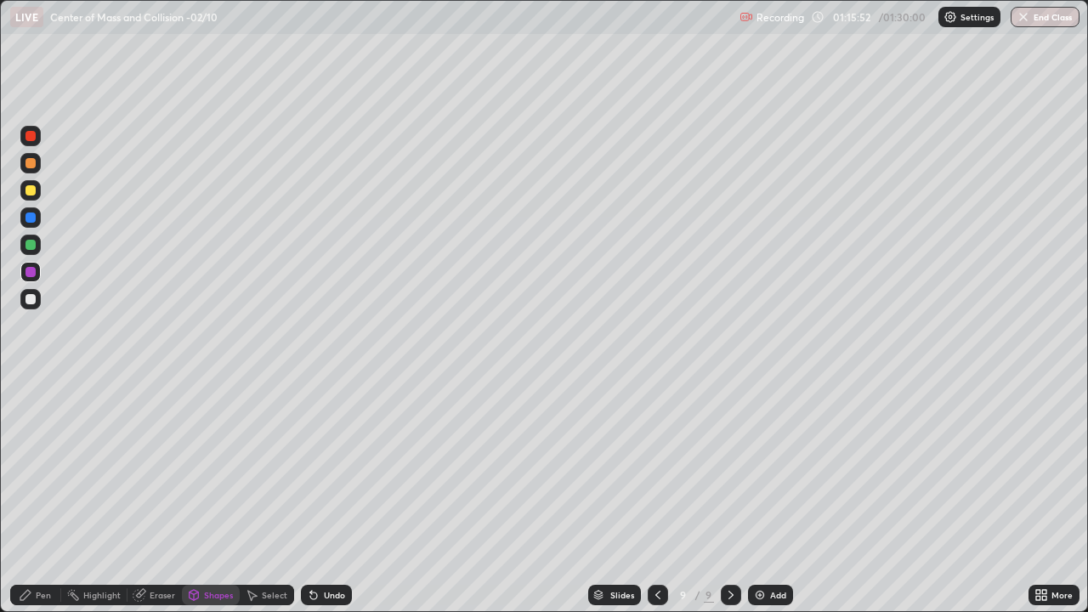
click at [31, 192] on div at bounding box center [31, 190] width 10 height 10
click at [40, 496] on div "Pen" at bounding box center [35, 595] width 51 height 20
click at [30, 218] on div at bounding box center [31, 218] width 10 height 10
click at [31, 241] on div at bounding box center [31, 245] width 10 height 10
click at [39, 191] on div at bounding box center [30, 190] width 20 height 20
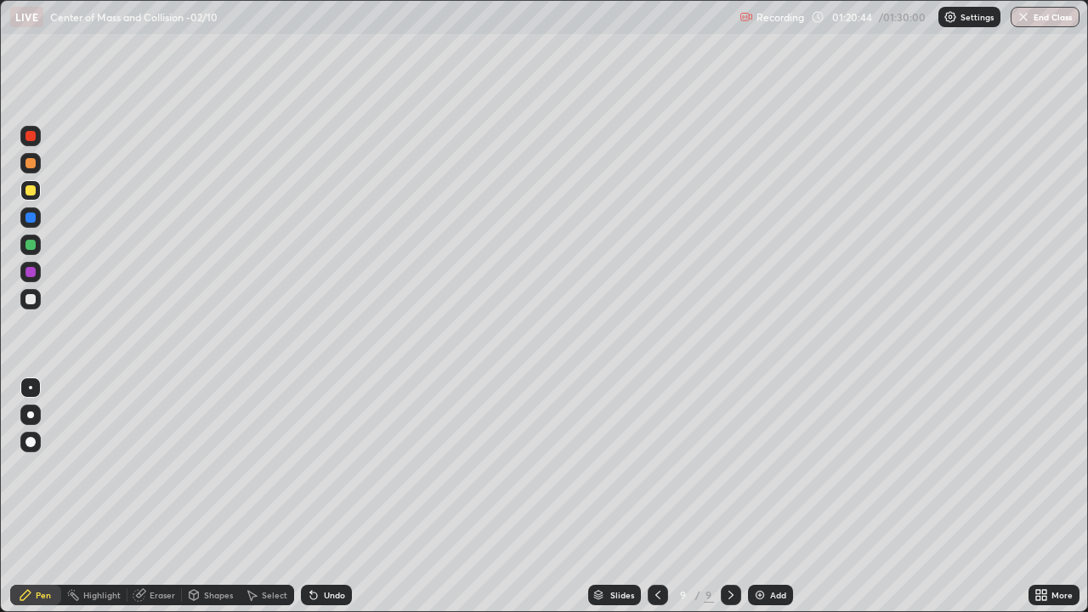
click at [773, 496] on div "Add" at bounding box center [778, 595] width 16 height 9
click at [32, 185] on div at bounding box center [31, 190] width 10 height 10
click at [28, 217] on div at bounding box center [31, 218] width 10 height 10
click at [31, 190] on div at bounding box center [31, 190] width 10 height 10
click at [655, 496] on icon at bounding box center [657, 595] width 14 height 14
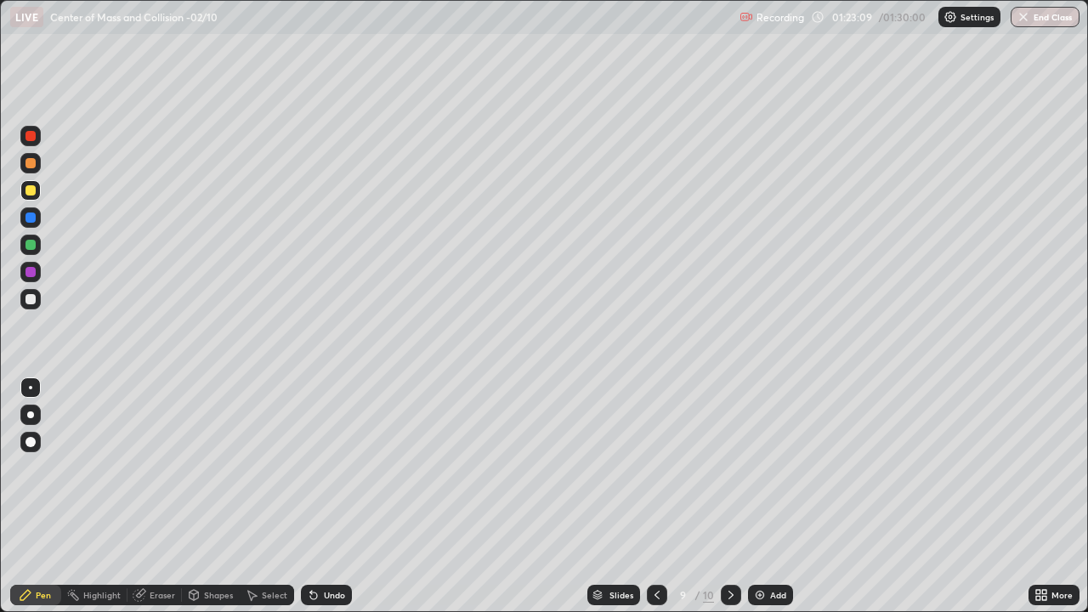
click at [38, 133] on div at bounding box center [30, 136] width 20 height 20
click at [730, 496] on icon at bounding box center [730, 595] width 5 height 9
click at [1040, 20] on button "End Class" at bounding box center [1045, 17] width 67 height 20
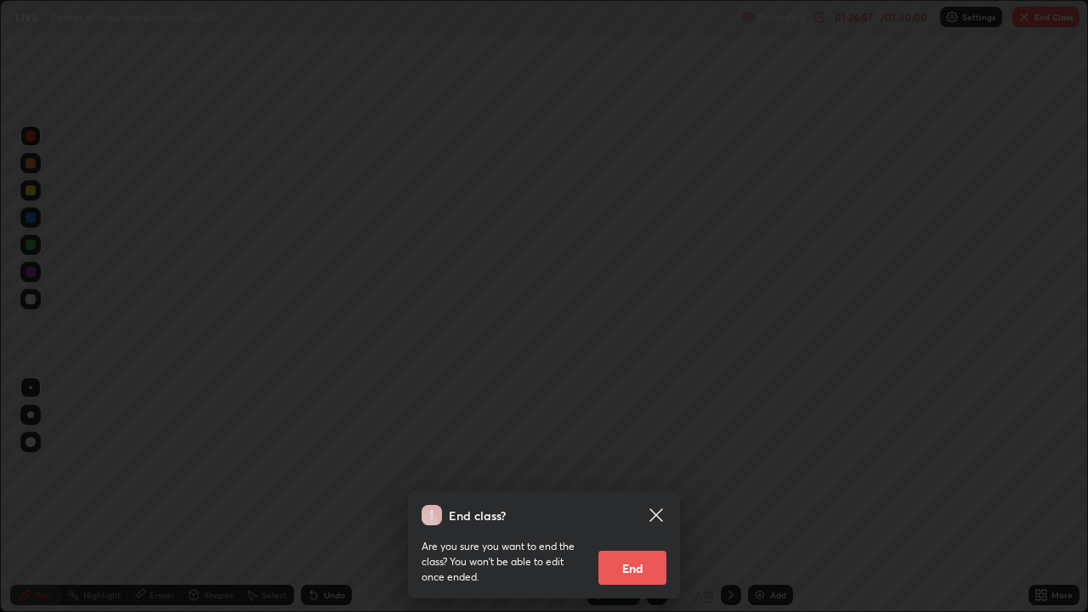
click at [653, 496] on button "End" at bounding box center [632, 568] width 68 height 34
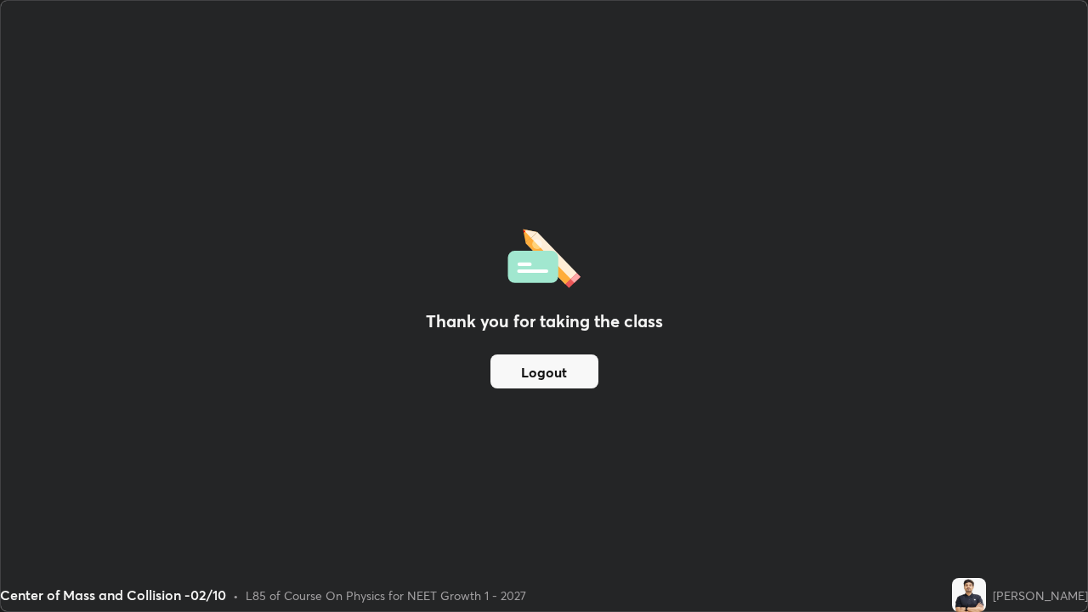
click at [513, 373] on button "Logout" at bounding box center [544, 371] width 108 height 34
